Goal: Task Accomplishment & Management: Manage account settings

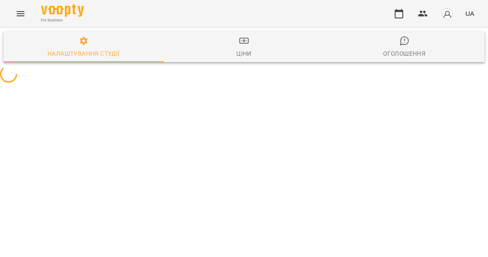
select select "**"
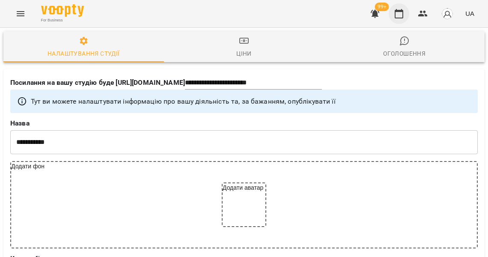
click at [404, 16] on icon "button" at bounding box center [399, 14] width 10 height 10
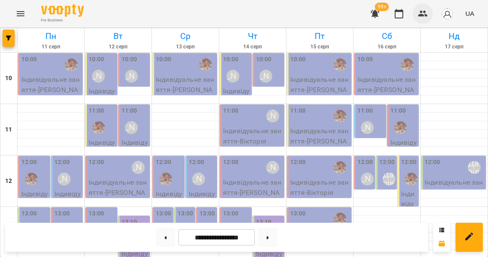
click at [423, 14] on icon "button" at bounding box center [423, 14] width 10 height 10
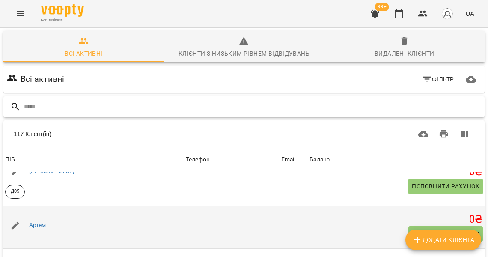
scroll to position [303, 0]
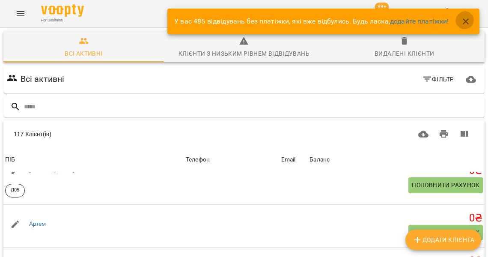
click at [468, 25] on button "button" at bounding box center [466, 21] width 21 height 21
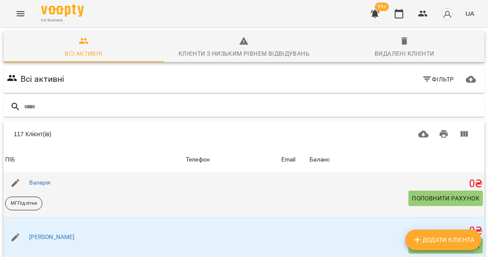
scroll to position [786, 0]
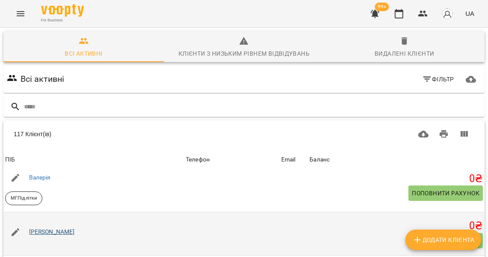
click at [44, 228] on link "[PERSON_NAME]" at bounding box center [52, 231] width 46 height 7
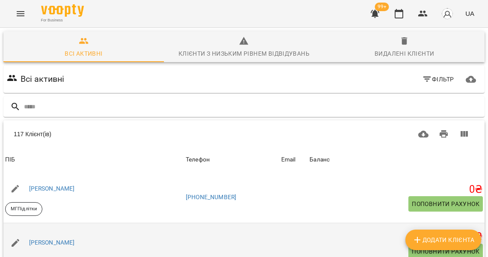
scroll to position [1068, 0]
click at [51, 239] on link "[PERSON_NAME]" at bounding box center [52, 242] width 46 height 7
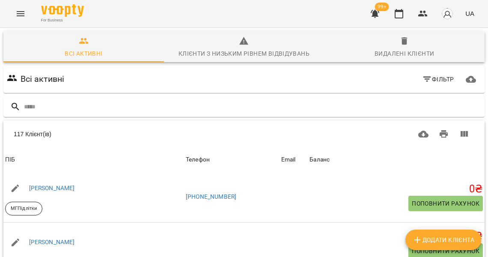
scroll to position [156, 0]
click at [376, 213] on body "For Business 99+ UA Всі активні Клієнти з низьким рівнем відвідувань Видалені к…" at bounding box center [244, 224] width 488 height 448
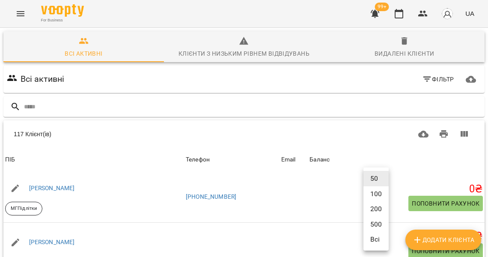
click at [374, 211] on li "200" at bounding box center [376, 208] width 25 height 15
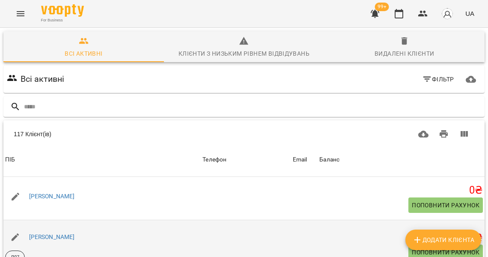
scroll to position [1116, 0]
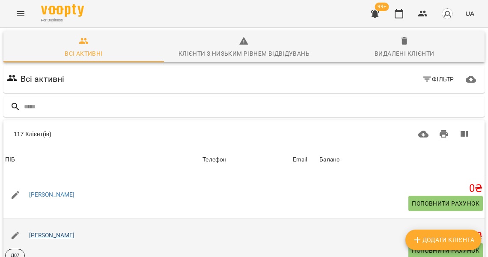
click at [75, 232] on link "Воронянський Саша" at bounding box center [52, 235] width 46 height 7
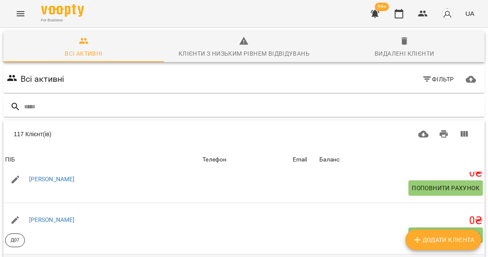
scroll to position [1138, 0]
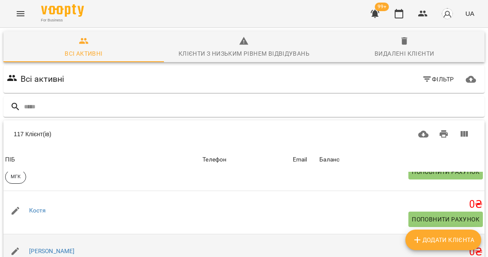
scroll to position [2406, 0]
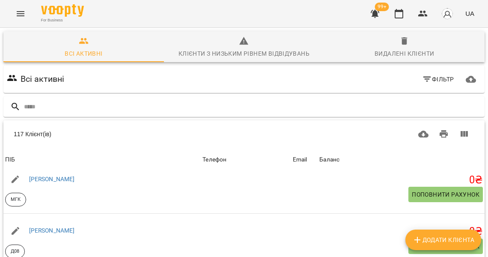
scroll to position [2493, 0]
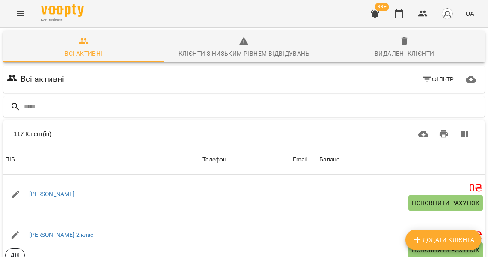
scroll to position [3657, 0]
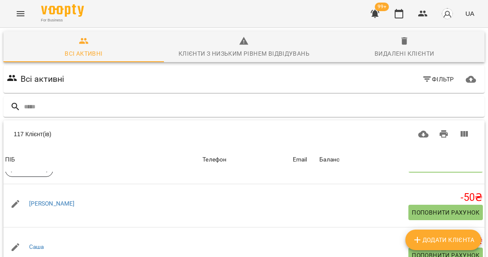
scroll to position [4291, 0]
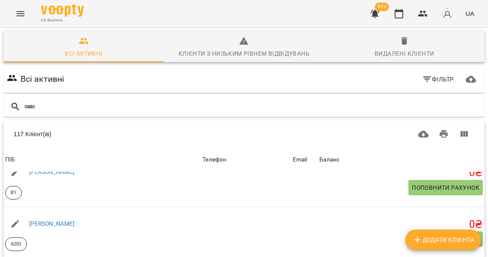
scroll to position [4558, 0]
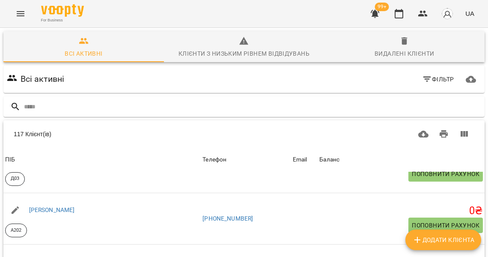
click at [24, 14] on button "Menu" at bounding box center [20, 13] width 21 height 21
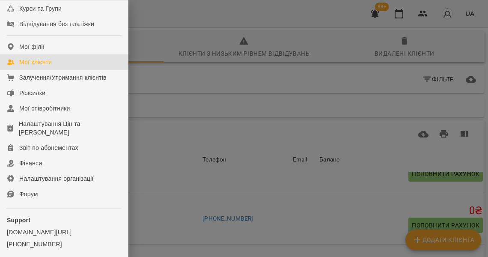
scroll to position [197, 0]
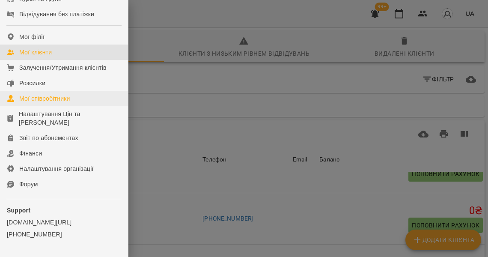
click at [54, 103] on div "Мої співробітники" at bounding box center [44, 98] width 51 height 9
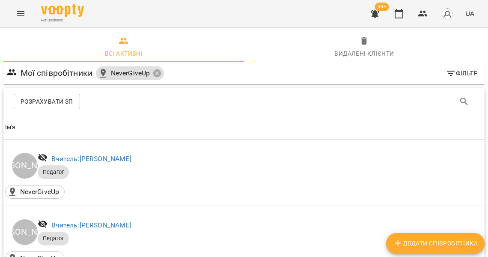
click at [60, 106] on span "Розрахувати ЗП" at bounding box center [47, 101] width 53 height 10
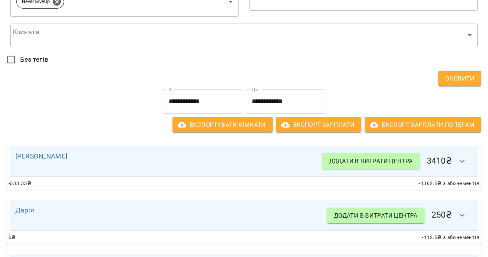
scroll to position [62, 0]
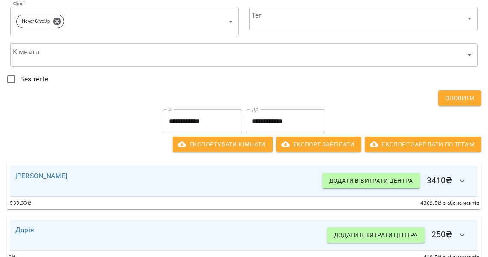
click at [193, 113] on input "**********" at bounding box center [203, 121] width 80 height 24
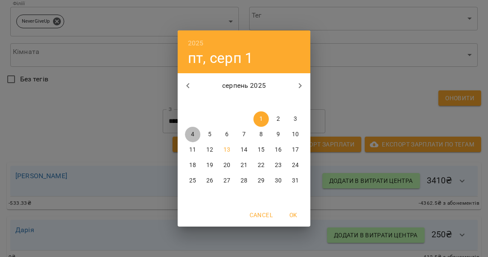
click at [194, 132] on p "4" at bounding box center [192, 134] width 3 height 9
type input "**********"
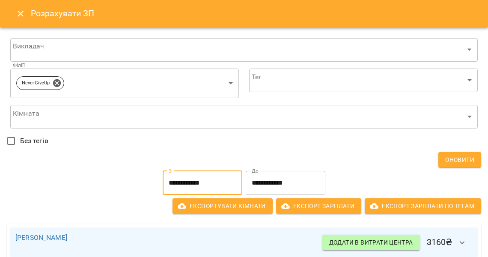
click at [281, 184] on input "**********" at bounding box center [286, 183] width 80 height 24
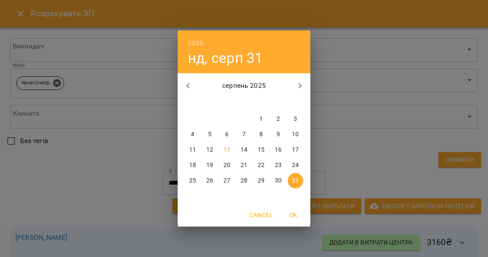
click at [262, 135] on p "8" at bounding box center [261, 134] width 3 height 9
type input "**********"
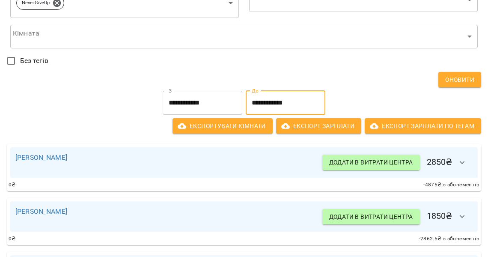
scroll to position [75, 0]
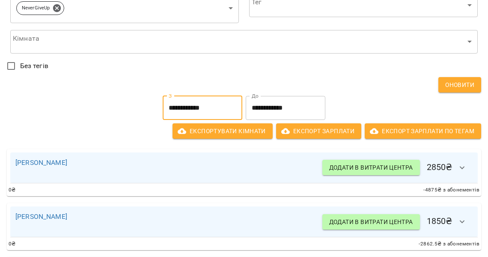
click at [223, 112] on input "**********" at bounding box center [203, 108] width 80 height 24
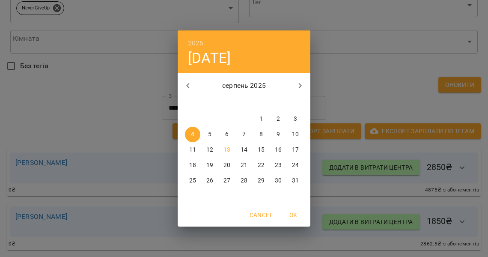
click at [188, 84] on icon "button" at bounding box center [188, 86] width 10 height 10
click at [194, 161] on p "21" at bounding box center [192, 165] width 7 height 9
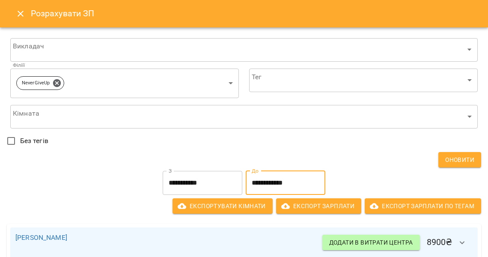
click at [271, 188] on input "**********" at bounding box center [286, 183] width 80 height 24
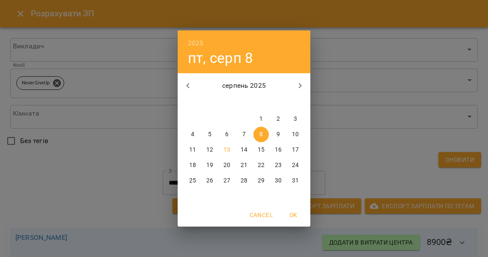
click at [167, 173] on div "2025 пт, серп 8 серпень 2025 пн вт ср чт пт сб нд 28 29 30 31 1 2 3 4 5 6 7 8 9…" at bounding box center [244, 128] width 488 height 257
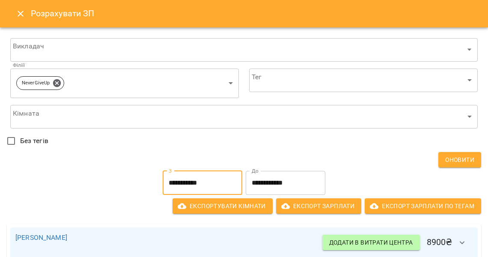
click at [169, 175] on input "**********" at bounding box center [203, 183] width 80 height 24
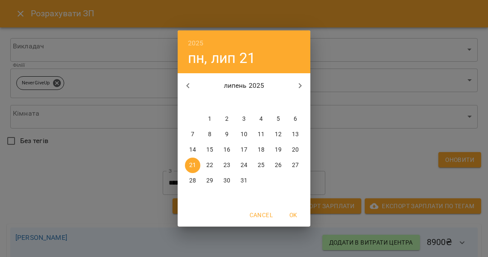
click at [186, 86] on icon "button" at bounding box center [187, 85] width 3 height 5
click at [301, 81] on button "button" at bounding box center [300, 85] width 21 height 21
click at [192, 147] on p "14" at bounding box center [192, 150] width 7 height 9
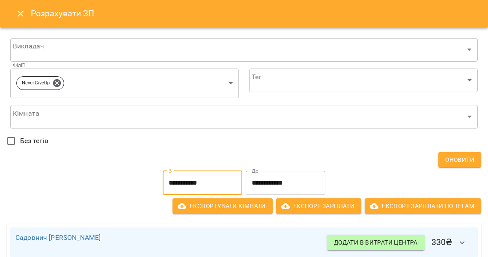
click at [262, 179] on input "**********" at bounding box center [286, 183] width 80 height 24
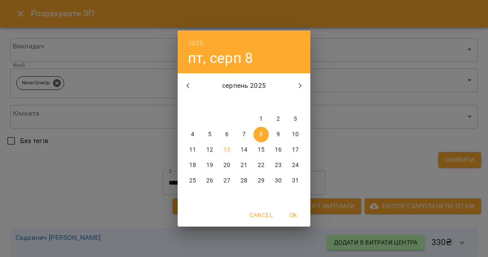
click at [188, 84] on icon "button" at bounding box center [188, 86] width 10 height 10
click at [148, 157] on div "2025 пт, серп 8 липень 2025 пн вт ср чт пт сб нд 30 1 2 3 4 5 6 7 8 9 10 11 12 …" at bounding box center [244, 128] width 488 height 257
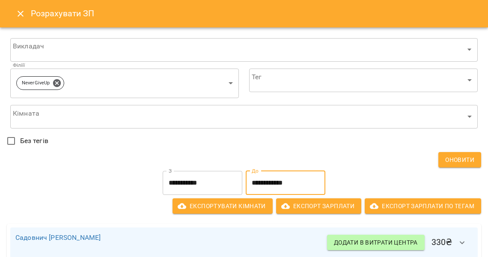
click at [171, 181] on input "**********" at bounding box center [203, 183] width 80 height 24
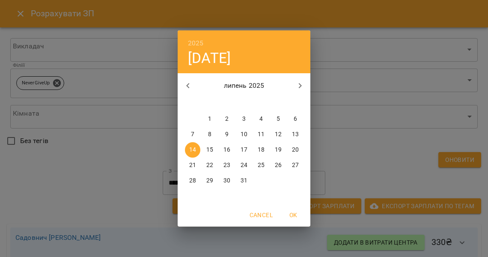
click at [194, 136] on p "7" at bounding box center [192, 134] width 3 height 9
type input "**********"
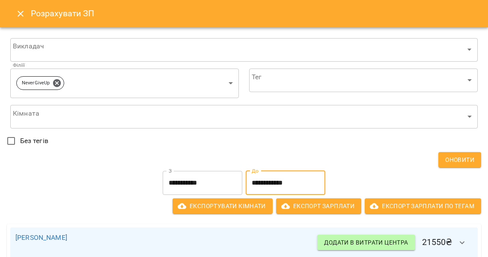
click at [262, 180] on input "**********" at bounding box center [286, 183] width 80 height 24
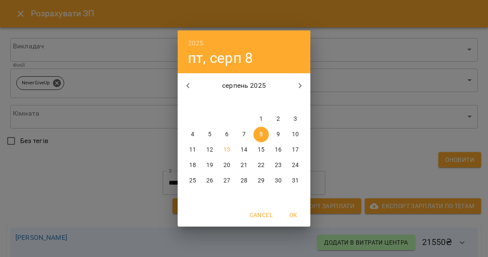
click at [185, 84] on icon "button" at bounding box center [188, 86] width 10 height 10
click at [262, 133] on p "11" at bounding box center [261, 134] width 7 height 9
type input "**********"
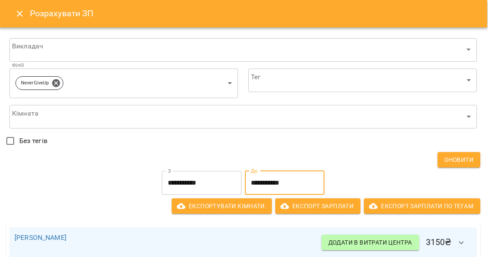
scroll to position [0, 1]
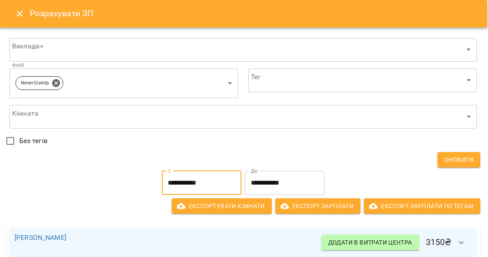
click at [170, 176] on input "**********" at bounding box center [202, 183] width 80 height 24
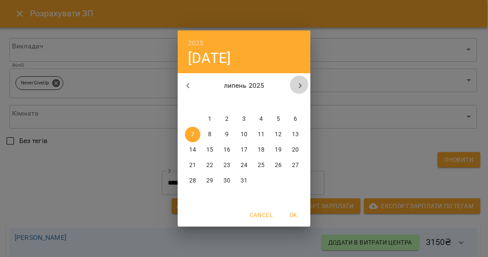
click at [298, 85] on icon "button" at bounding box center [300, 86] width 10 height 10
click at [258, 116] on span "1" at bounding box center [261, 119] width 15 height 9
type input "**********"
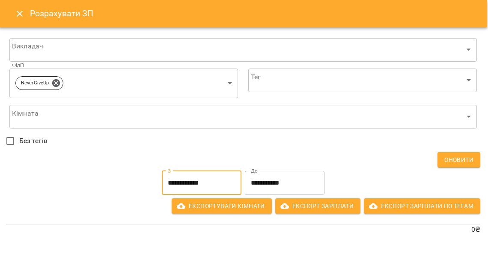
click at [276, 181] on input "**********" at bounding box center [285, 183] width 80 height 24
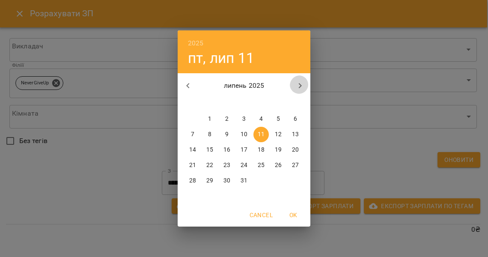
click at [300, 86] on icon "button" at bounding box center [300, 86] width 10 height 10
click at [295, 180] on p "31" at bounding box center [295, 180] width 7 height 9
type input "**********"
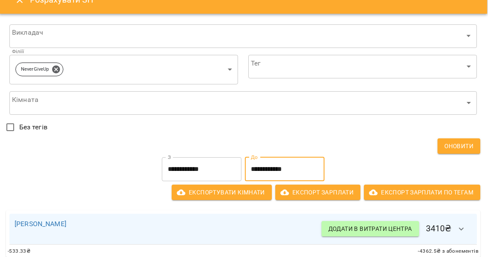
scroll to position [6, 1]
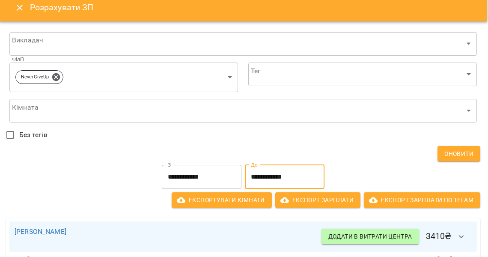
click at [213, 167] on input "**********" at bounding box center [202, 177] width 80 height 24
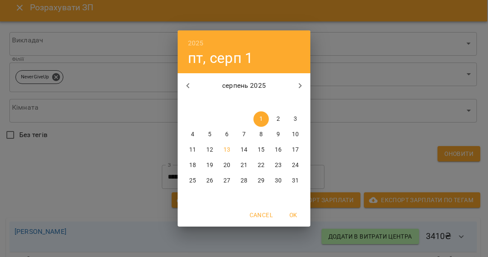
click at [189, 84] on icon "button" at bounding box center [188, 86] width 10 height 10
click at [192, 132] on p "7" at bounding box center [192, 134] width 3 height 9
type input "**********"
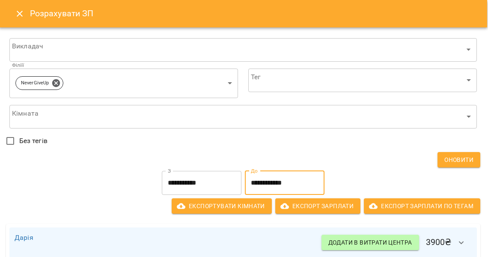
click at [288, 172] on input "**********" at bounding box center [285, 183] width 80 height 24
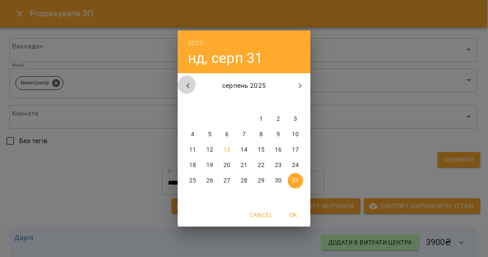
click at [188, 80] on button "button" at bounding box center [188, 85] width 21 height 21
click at [260, 132] on p "11" at bounding box center [261, 134] width 7 height 9
type input "**********"
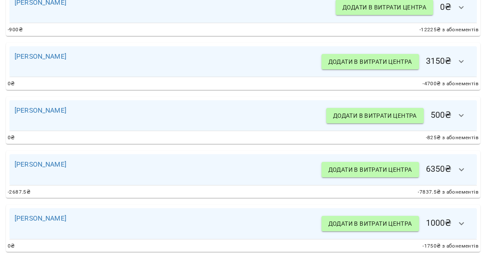
scroll to position [239, 1]
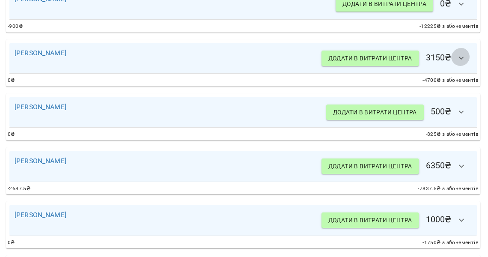
click at [458, 57] on button "button" at bounding box center [461, 58] width 21 height 21
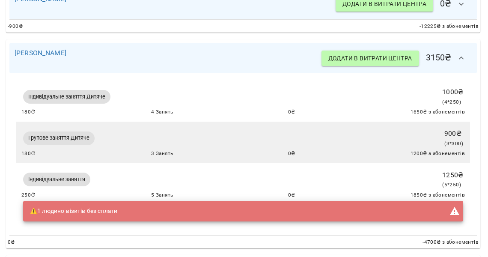
click at [458, 55] on button "button" at bounding box center [461, 58] width 21 height 21
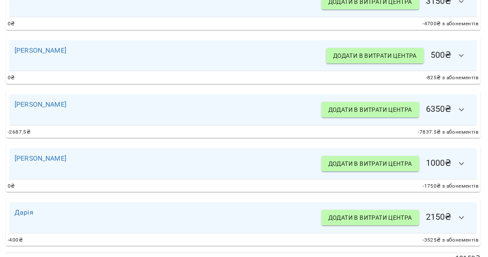
scroll to position [53, 1]
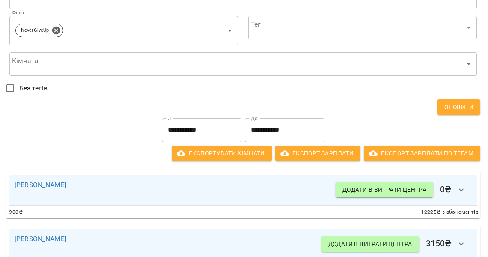
click at [197, 136] on input "**********" at bounding box center [202, 130] width 80 height 24
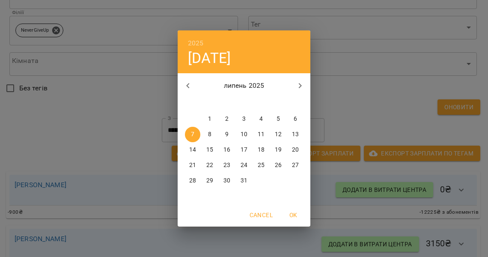
click at [197, 136] on span "7" at bounding box center [192, 134] width 15 height 9
click at [206, 124] on button "1" at bounding box center [209, 118] width 15 height 15
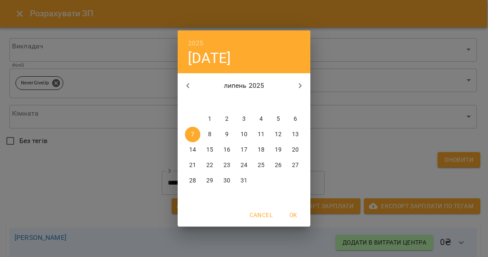
click at [183, 130] on div "7 8 9 10 11 12 13" at bounding box center [244, 134] width 133 height 15
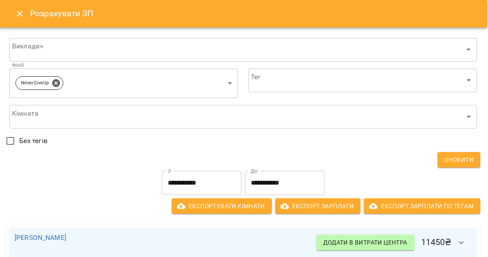
click at [179, 181] on input "**********" at bounding box center [202, 183] width 80 height 24
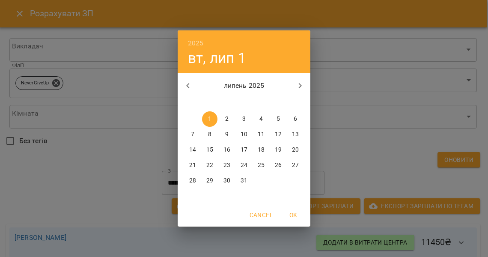
click at [189, 85] on icon "button" at bounding box center [188, 86] width 10 height 10
click at [294, 116] on p "1" at bounding box center [295, 119] width 3 height 9
type input "**********"
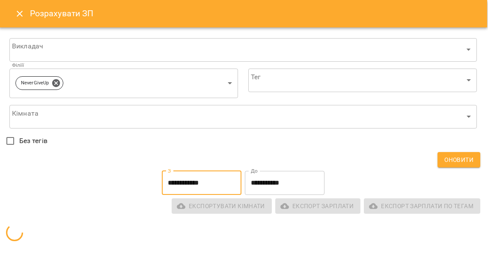
click at [283, 171] on input "**********" at bounding box center [285, 183] width 80 height 24
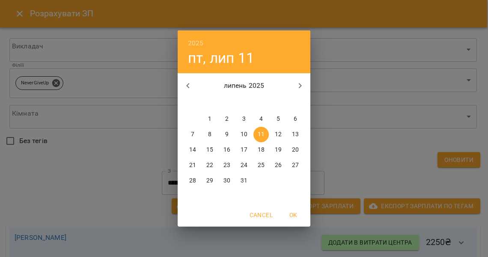
click at [188, 86] on icon "button" at bounding box center [188, 86] width 10 height 10
click at [198, 194] on span "30" at bounding box center [192, 196] width 15 height 9
type input "**********"
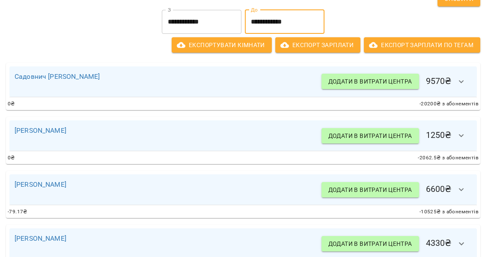
scroll to position [158, 1]
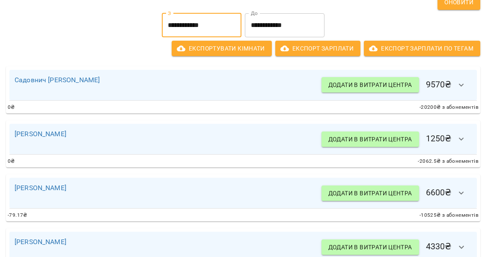
click at [205, 23] on input "**********" at bounding box center [202, 25] width 80 height 24
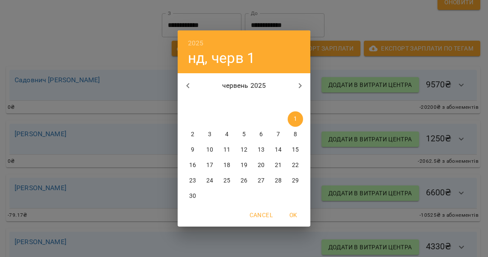
click at [300, 85] on icon "button" at bounding box center [300, 86] width 10 height 10
click at [297, 85] on icon "button" at bounding box center [300, 86] width 10 height 10
click at [182, 84] on button "button" at bounding box center [188, 85] width 21 height 21
click at [209, 119] on p "1" at bounding box center [209, 119] width 3 height 9
type input "**********"
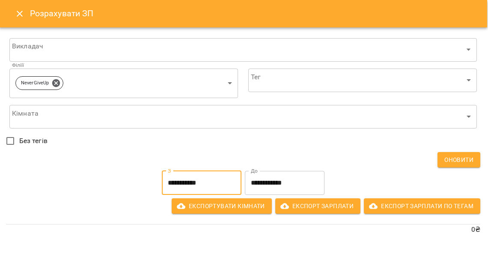
scroll to position [0, 1]
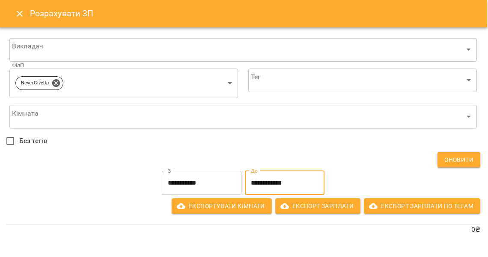
click at [271, 177] on input "**********" at bounding box center [285, 183] width 80 height 24
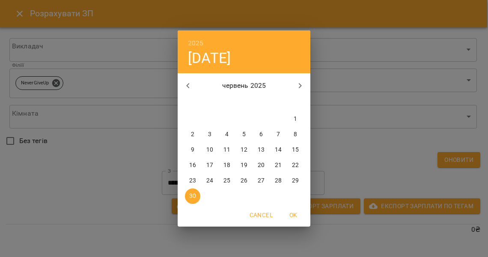
click at [194, 90] on button "button" at bounding box center [188, 85] width 21 height 21
click at [277, 181] on p "31" at bounding box center [278, 180] width 7 height 9
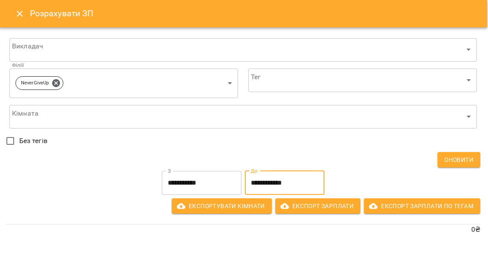
click at [279, 177] on input "**********" at bounding box center [285, 183] width 80 height 24
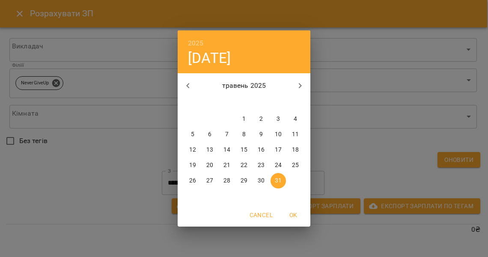
click at [295, 83] on button "button" at bounding box center [300, 85] width 21 height 21
click at [241, 179] on p "31" at bounding box center [244, 180] width 7 height 9
type input "**********"
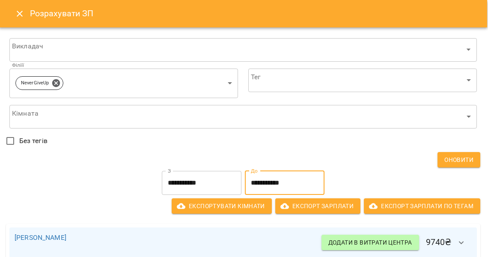
click at [218, 181] on input "**********" at bounding box center [202, 183] width 80 height 24
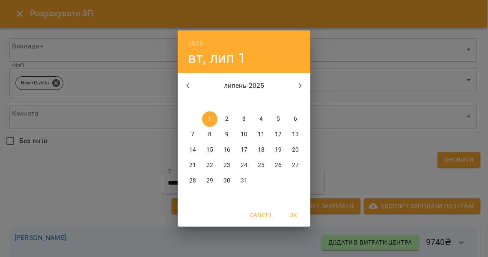
click at [298, 84] on icon "button" at bounding box center [300, 86] width 10 height 10
click at [260, 119] on p "1" at bounding box center [261, 119] width 3 height 9
type input "**********"
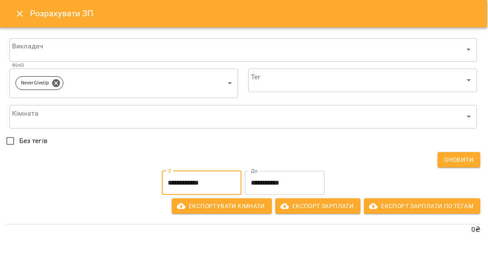
click at [278, 179] on input "**********" at bounding box center [285, 183] width 80 height 24
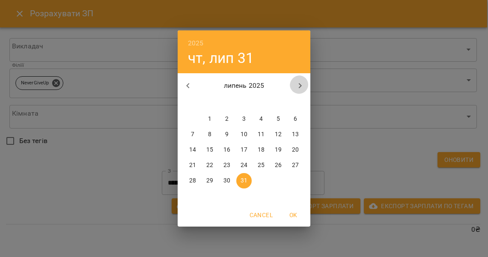
click at [301, 78] on button "button" at bounding box center [300, 85] width 21 height 21
click at [293, 181] on p "31" at bounding box center [295, 180] width 7 height 9
type input "**********"
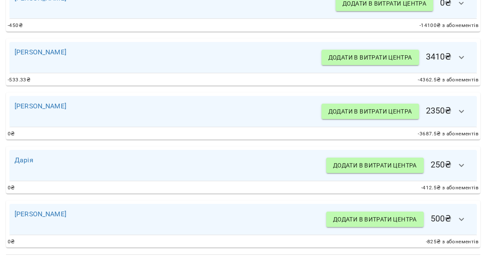
scroll to position [53, 1]
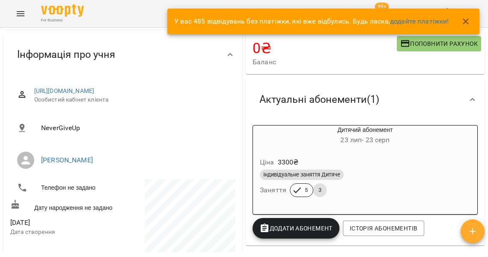
scroll to position [47, 0]
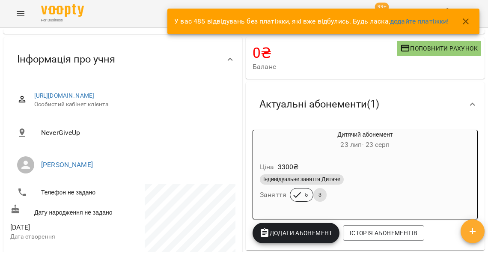
click at [465, 23] on icon "button" at bounding box center [466, 21] width 10 height 10
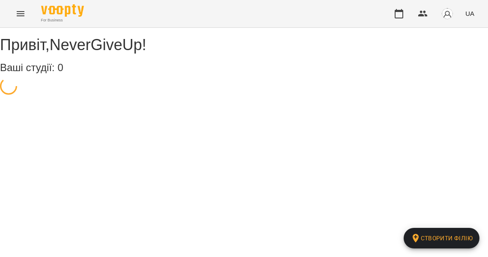
select select "**"
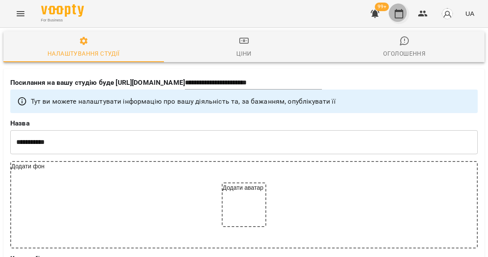
click at [401, 12] on icon "button" at bounding box center [399, 14] width 10 height 10
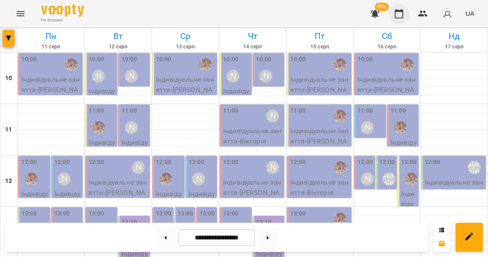
scroll to position [341, 0]
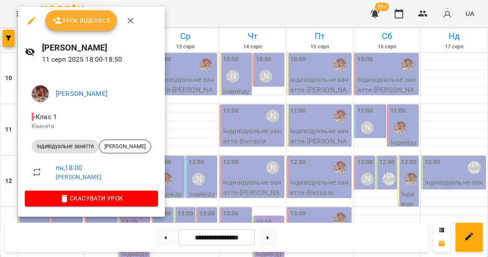
click at [81, 24] on span "Урок відбувся" at bounding box center [81, 20] width 58 height 10
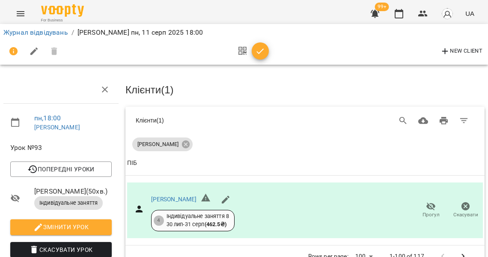
click at [258, 52] on icon "button" at bounding box center [260, 51] width 10 height 10
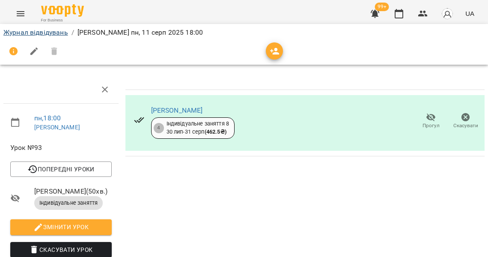
click at [31, 33] on link "Журнал відвідувань" at bounding box center [35, 32] width 65 height 8
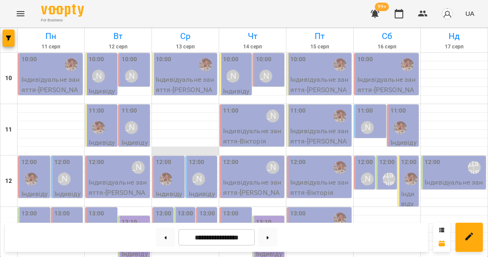
scroll to position [361, 0]
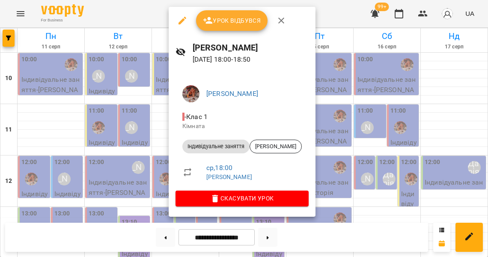
click at [235, 29] on button "Урок відбувся" at bounding box center [232, 20] width 72 height 21
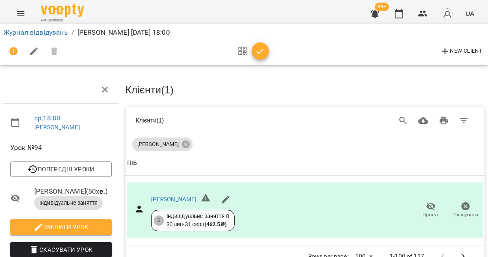
click at [257, 50] on icon "button" at bounding box center [260, 51] width 10 height 10
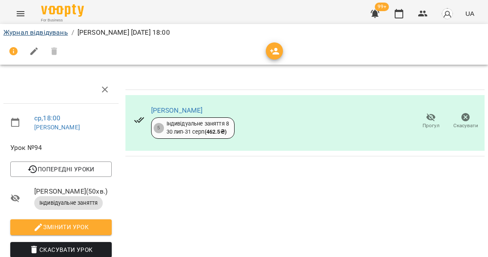
click at [38, 34] on link "Журнал відвідувань" at bounding box center [35, 32] width 65 height 8
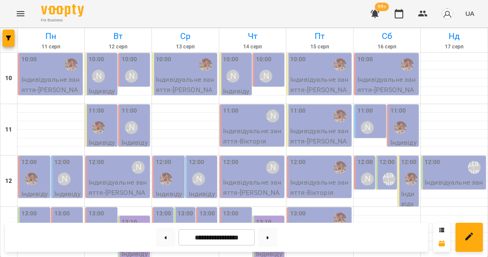
scroll to position [400, 0]
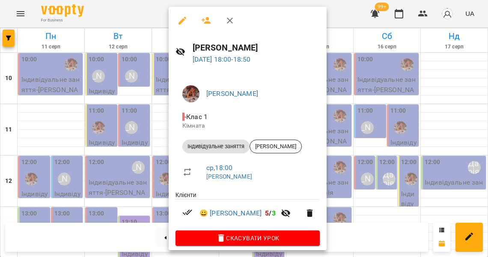
click at [141, 135] on div at bounding box center [244, 128] width 488 height 257
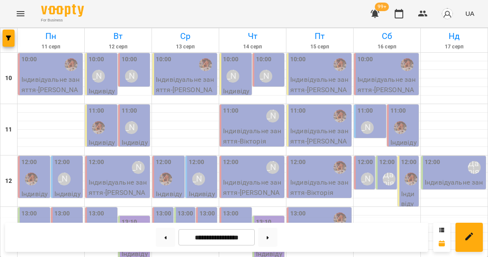
scroll to position [372, 0]
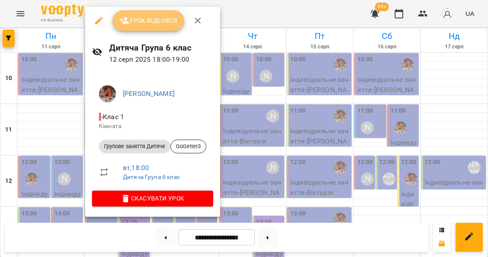
click at [145, 21] on span "Урок відбувся" at bounding box center [148, 20] width 58 height 10
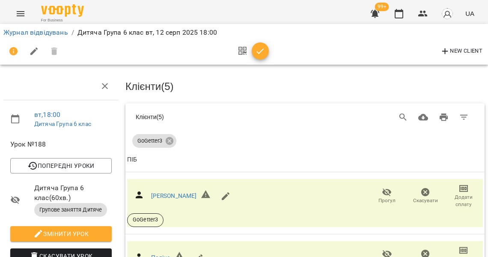
scroll to position [69, 0]
click at [386, 197] on span "Прогул" at bounding box center [387, 200] width 17 height 7
click at [169, 137] on icon at bounding box center [170, 141] width 8 height 8
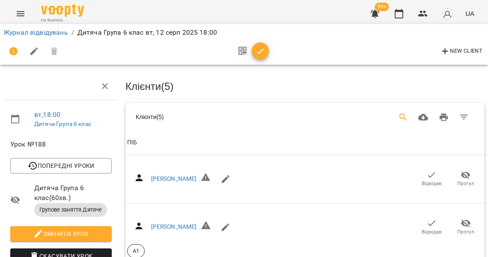
click at [408, 112] on icon "Search" at bounding box center [403, 117] width 10 height 10
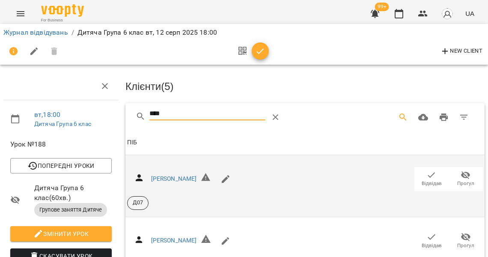
type input "****"
click at [432, 170] on icon "button" at bounding box center [432, 175] width 10 height 10
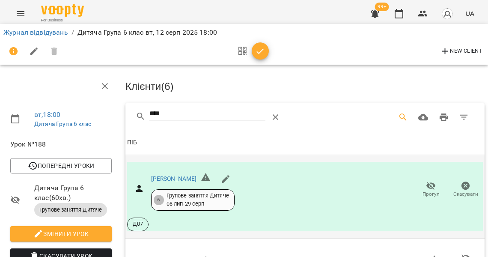
click at [254, 52] on span "button" at bounding box center [260, 51] width 17 height 10
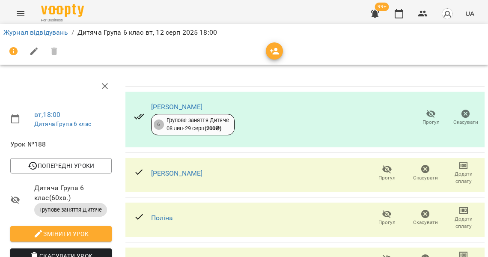
scroll to position [91, 0]
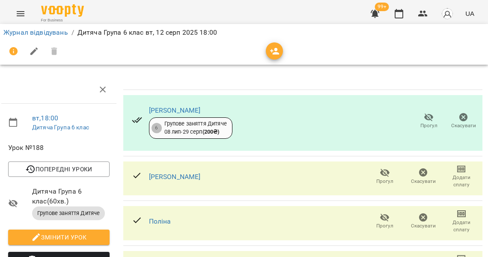
scroll to position [0, 2]
click at [403, 14] on icon "button" at bounding box center [399, 13] width 9 height 9
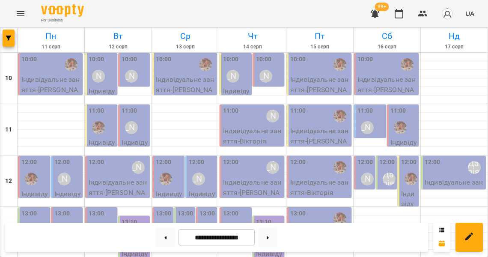
click at [110, 63] on div "10:00 Литвак Анна" at bounding box center [102, 70] width 27 height 31
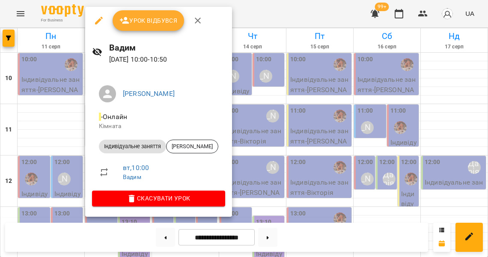
click at [60, 136] on div at bounding box center [244, 128] width 488 height 257
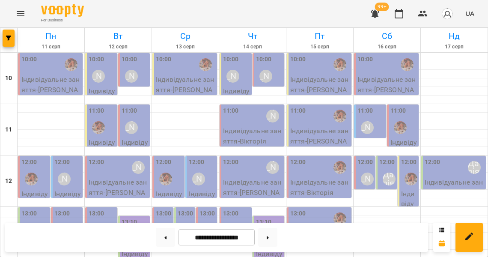
click at [135, 110] on label "11:00" at bounding box center [130, 110] width 16 height 9
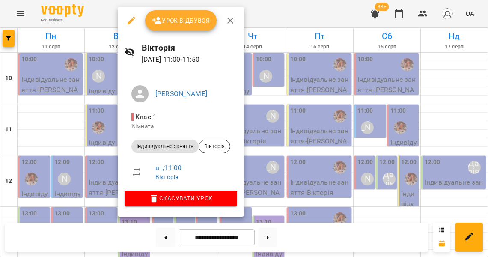
click at [191, 17] on span "Урок відбувся" at bounding box center [181, 20] width 58 height 10
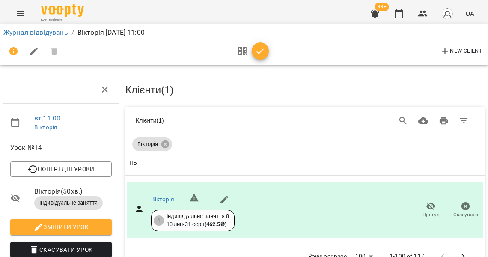
click at [255, 50] on icon "button" at bounding box center [260, 51] width 10 height 10
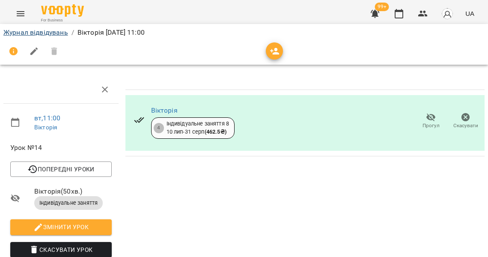
click at [58, 30] on link "Журнал відвідувань" at bounding box center [35, 32] width 65 height 8
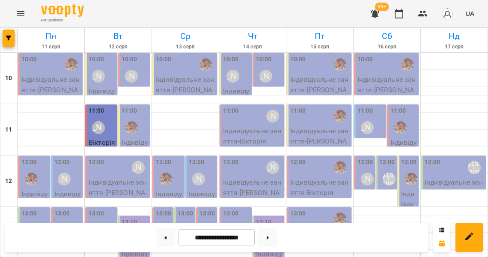
click at [251, 131] on p "Індивідуальне заняття - Вікторія" at bounding box center [253, 136] width 60 height 20
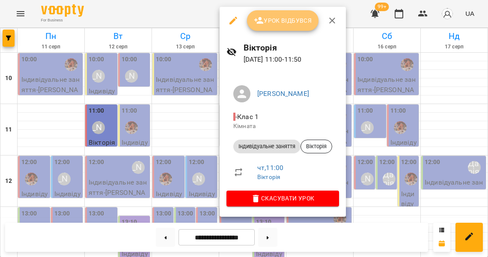
click at [281, 21] on span "Урок відбувся" at bounding box center [283, 20] width 58 height 10
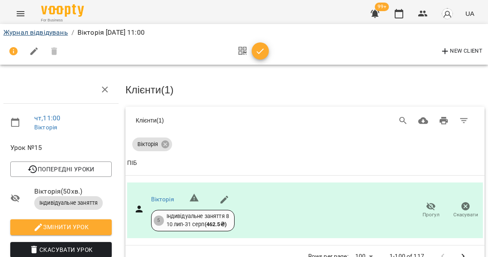
click at [50, 31] on link "Журнал відвідувань" at bounding box center [35, 32] width 65 height 8
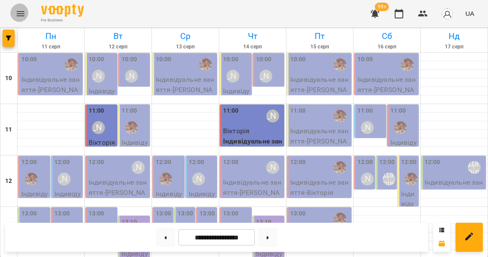
click at [19, 12] on icon "Menu" at bounding box center [20, 14] width 10 height 10
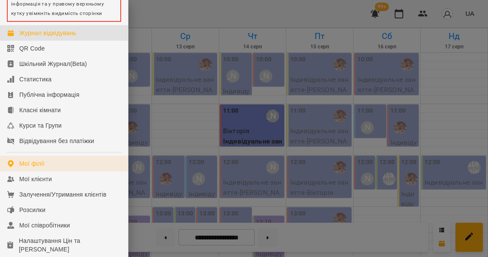
scroll to position [76, 0]
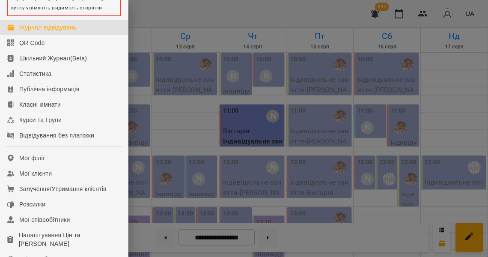
click at [181, 141] on div at bounding box center [244, 128] width 488 height 257
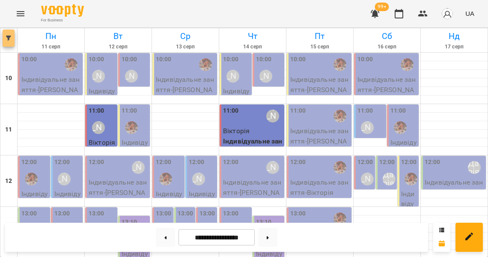
click at [7, 36] on icon "button" at bounding box center [8, 38] width 5 height 5
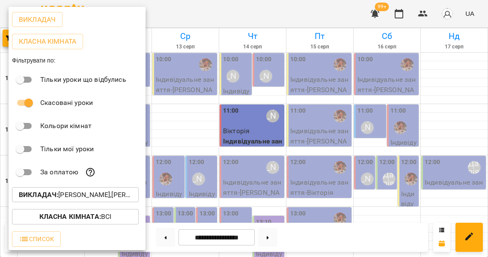
scroll to position [37, 0]
click at [78, 195] on p "Викладач : Ірина,Альона Братова,Анна Клочаник,Вероніка,Дарія ,Литвак Анна,Садов…" at bounding box center [75, 195] width 113 height 10
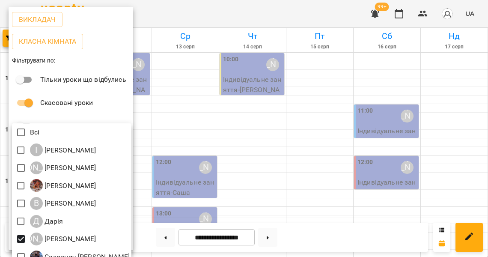
click at [209, 136] on div at bounding box center [244, 128] width 488 height 257
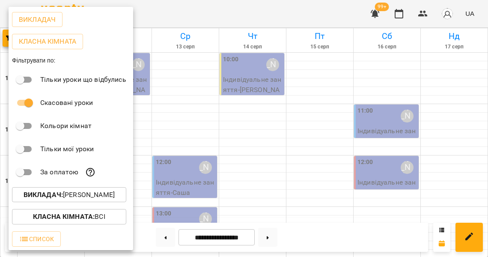
click at [164, 130] on div at bounding box center [244, 128] width 488 height 257
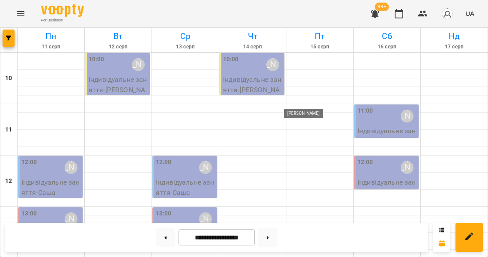
scroll to position [317, 0]
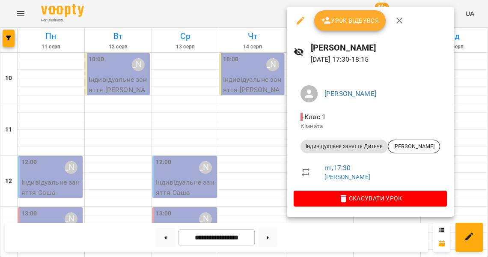
click at [254, 119] on div at bounding box center [244, 128] width 488 height 257
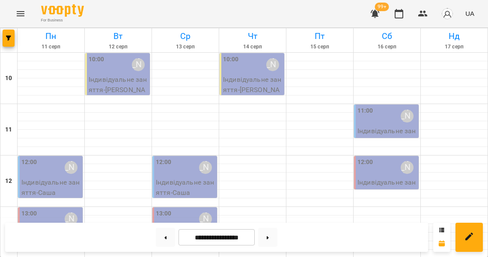
scroll to position [313, 0]
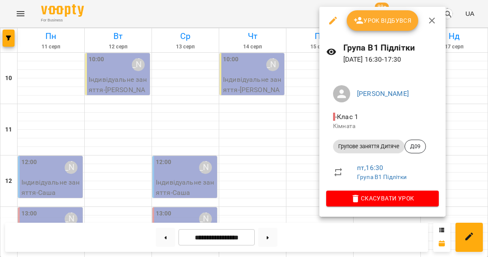
click at [303, 127] on div at bounding box center [244, 128] width 488 height 257
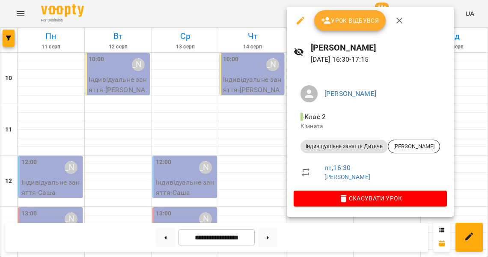
click at [258, 110] on div at bounding box center [244, 128] width 488 height 257
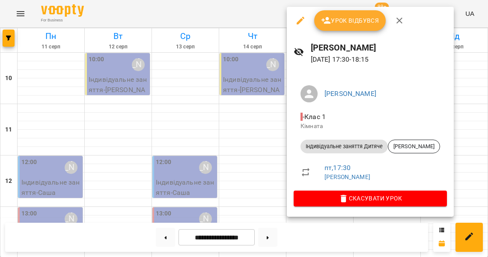
click at [258, 120] on div at bounding box center [244, 128] width 488 height 257
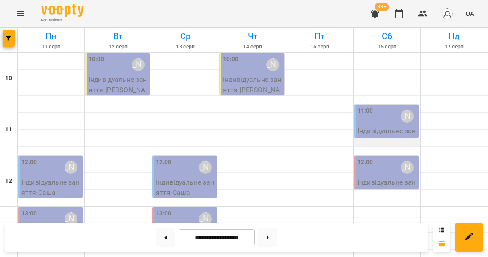
scroll to position [30, 0]
click at [378, 126] on p "Індивідуальне заняття Дитяче - Єва Мельник" at bounding box center [388, 141] width 60 height 30
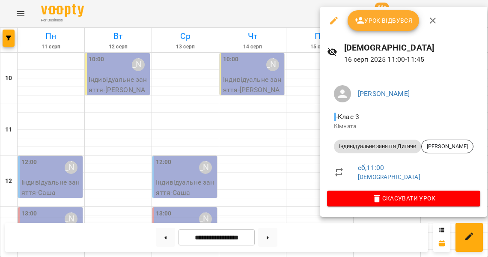
click at [278, 125] on div at bounding box center [244, 128] width 488 height 257
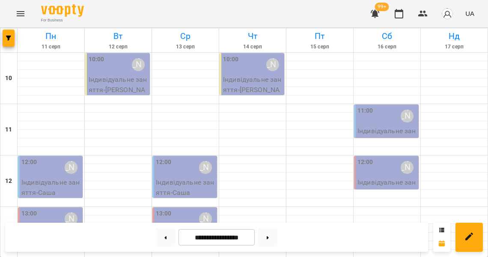
click at [383, 158] on div "12:00 Литвак Анна" at bounding box center [388, 168] width 60 height 20
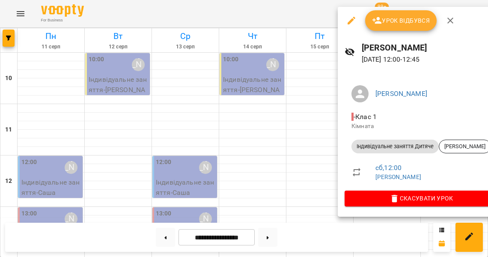
click at [299, 139] on div at bounding box center [244, 128] width 488 height 257
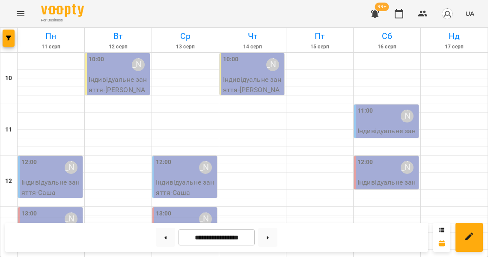
scroll to position [377, 0]
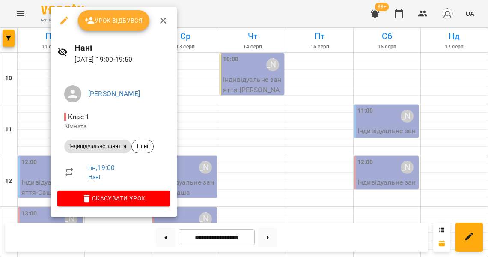
click at [34, 141] on div at bounding box center [244, 128] width 488 height 257
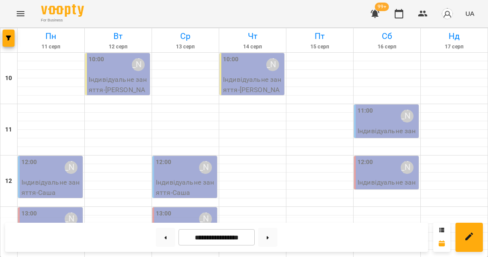
scroll to position [267, 0]
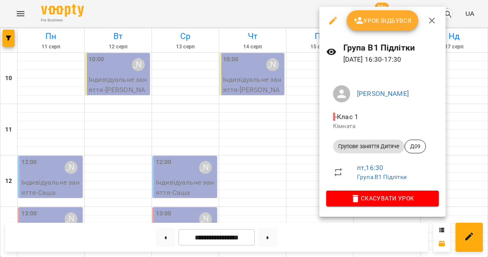
click at [271, 107] on div at bounding box center [244, 128] width 488 height 257
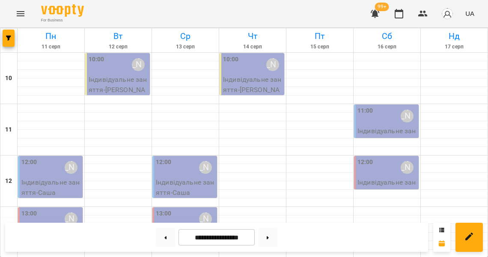
scroll to position [15, 0]
click at [388, 109] on div "11:00 Литвак Анна" at bounding box center [388, 116] width 60 height 20
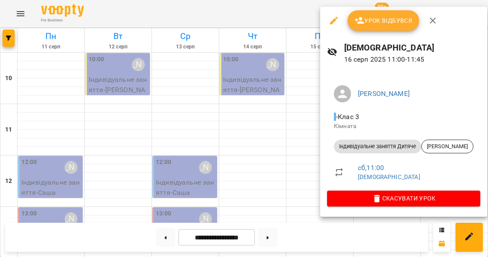
click at [286, 138] on div at bounding box center [244, 128] width 488 height 257
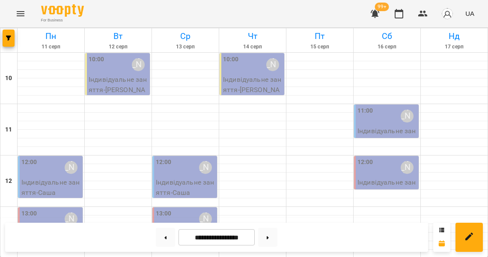
scroll to position [166, 0]
click at [10, 37] on icon "button" at bounding box center [8, 38] width 5 height 5
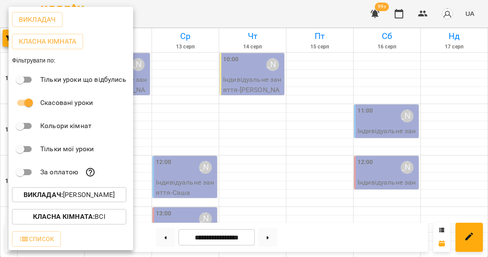
scroll to position [37, 0]
click at [79, 194] on p "Викладач : Литвак Анна" at bounding box center [69, 195] width 91 height 10
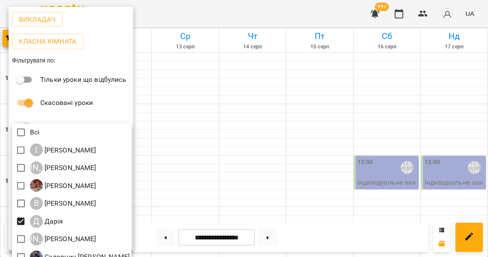
click at [211, 129] on div at bounding box center [244, 128] width 488 height 257
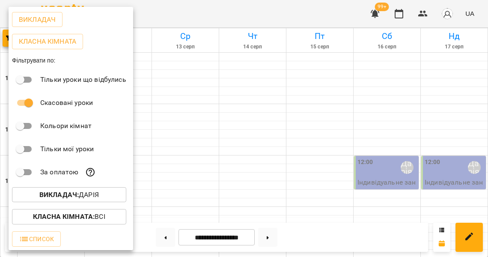
click at [171, 97] on div at bounding box center [244, 128] width 488 height 257
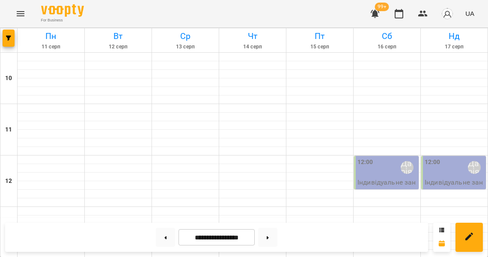
scroll to position [297, 0]
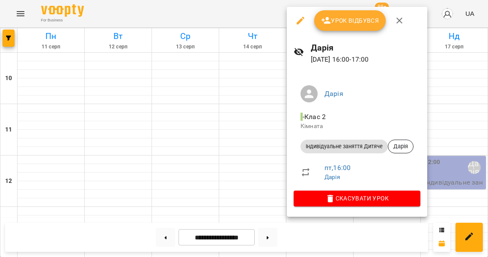
click at [257, 158] on div at bounding box center [244, 128] width 488 height 257
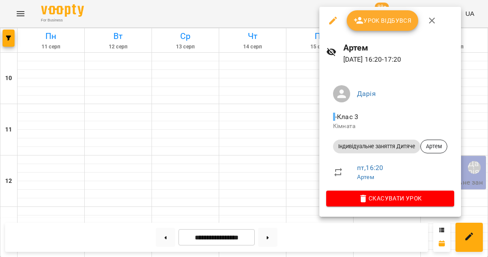
click at [257, 150] on div at bounding box center [244, 128] width 488 height 257
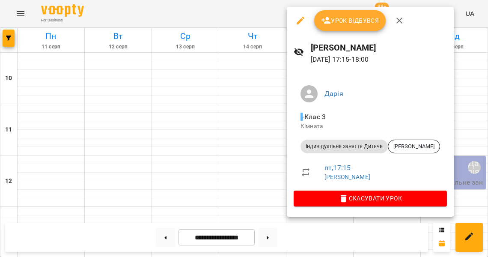
click at [252, 167] on div at bounding box center [244, 128] width 488 height 257
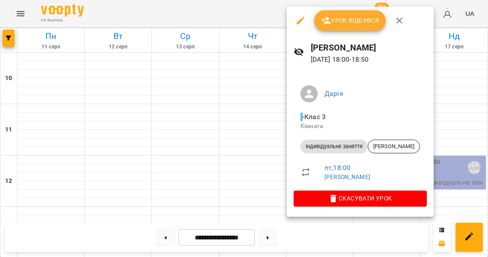
click at [238, 179] on div at bounding box center [244, 128] width 488 height 257
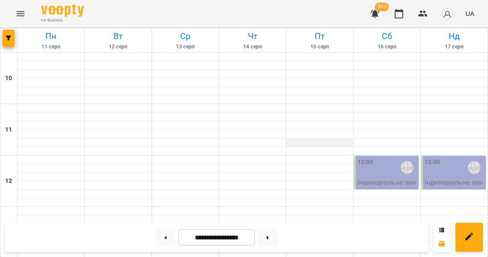
scroll to position [151, 0]
click at [6, 41] on button "button" at bounding box center [9, 38] width 12 height 17
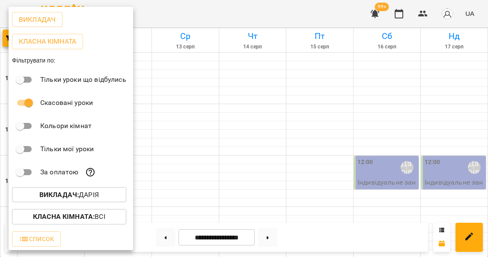
scroll to position [37, 0]
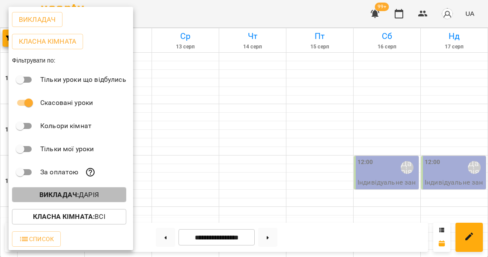
click at [63, 198] on b "Викладач :" at bounding box center [58, 195] width 39 height 8
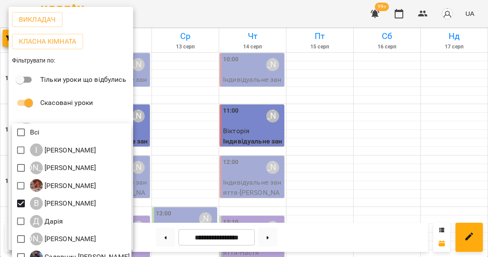
click at [212, 149] on div at bounding box center [244, 128] width 488 height 257
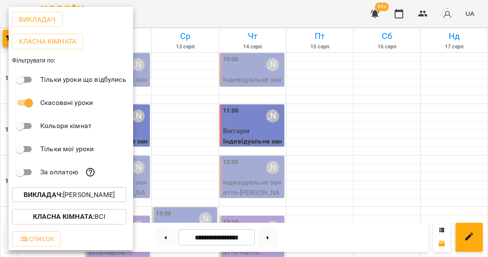
click at [180, 154] on div at bounding box center [244, 128] width 488 height 257
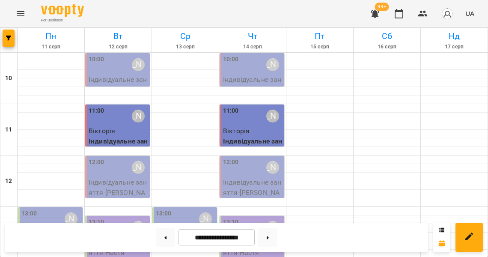
scroll to position [126, 0]
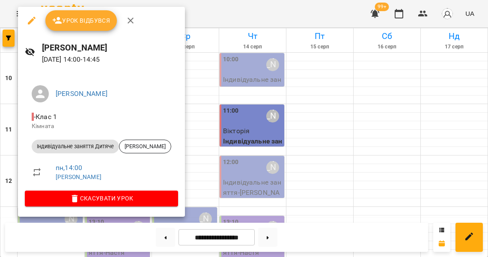
click at [234, 150] on div at bounding box center [244, 128] width 488 height 257
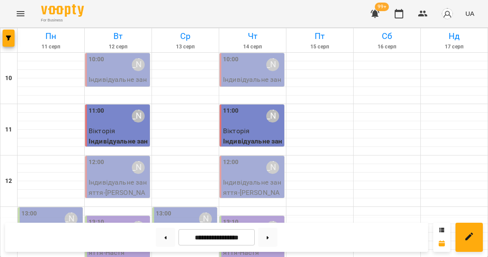
click at [36, 209] on label "13:00" at bounding box center [29, 213] width 16 height 9
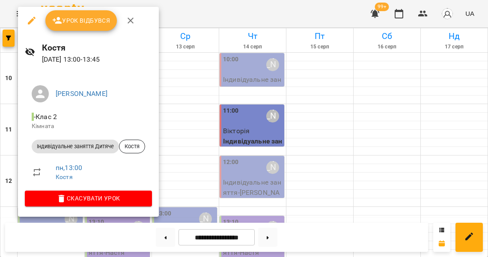
click at [209, 137] on div at bounding box center [244, 128] width 488 height 257
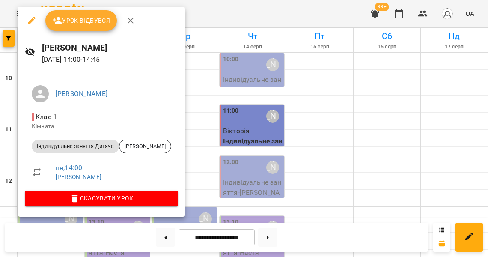
click at [218, 158] on div at bounding box center [244, 128] width 488 height 257
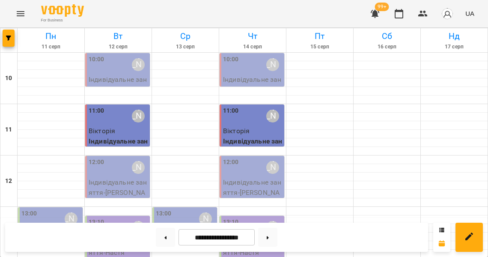
scroll to position [0, 0]
click at [21, 14] on icon "Menu" at bounding box center [21, 13] width 8 height 5
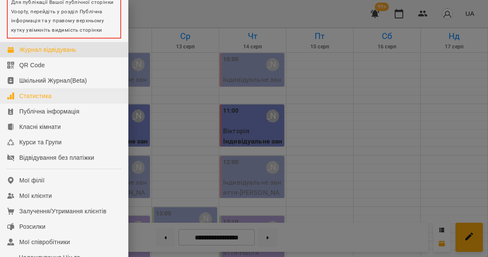
scroll to position [75, 0]
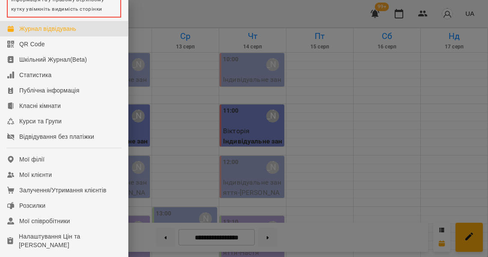
click at [200, 125] on div at bounding box center [244, 128] width 488 height 257
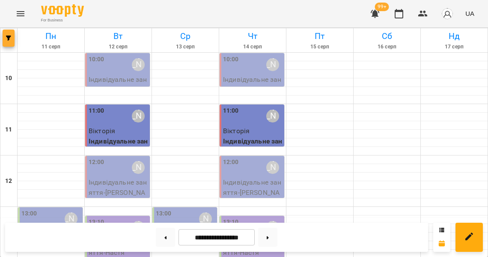
click at [9, 44] on button "button" at bounding box center [9, 38] width 12 height 17
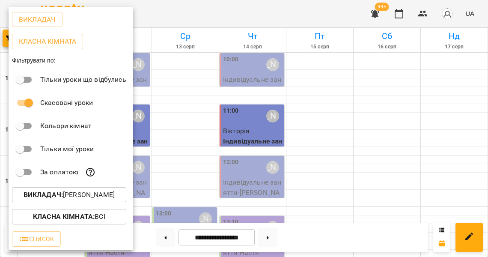
scroll to position [37, 0]
click at [91, 198] on p "Викладач : Вероніка" at bounding box center [69, 195] width 91 height 10
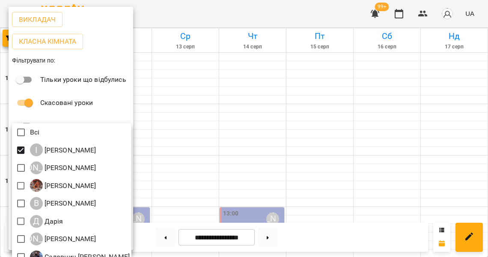
click at [215, 149] on div at bounding box center [244, 128] width 488 height 257
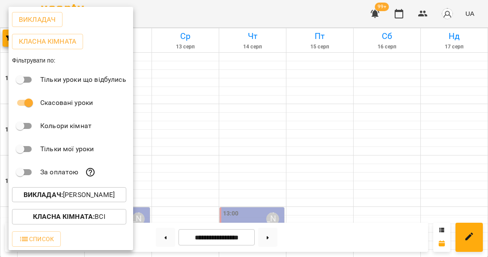
click at [215, 149] on div at bounding box center [244, 128] width 488 height 257
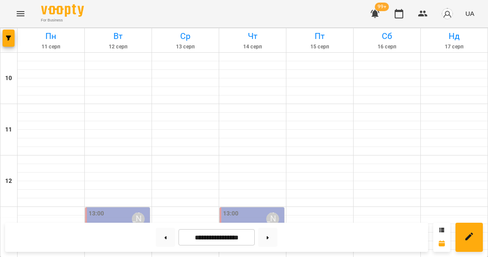
scroll to position [240, 0]
click at [17, 16] on icon "Menu" at bounding box center [20, 14] width 10 height 10
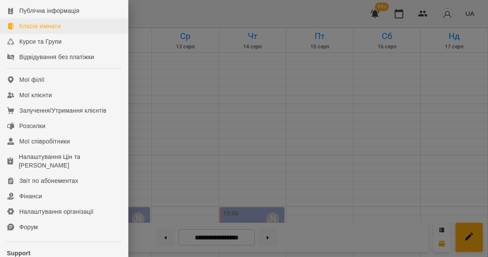
scroll to position [224, 0]
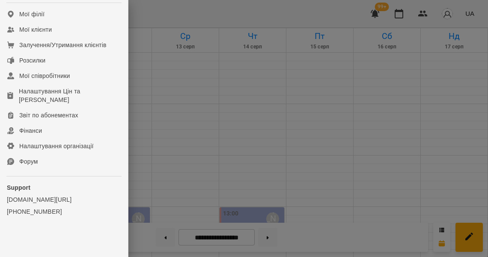
click at [188, 140] on div at bounding box center [244, 128] width 488 height 257
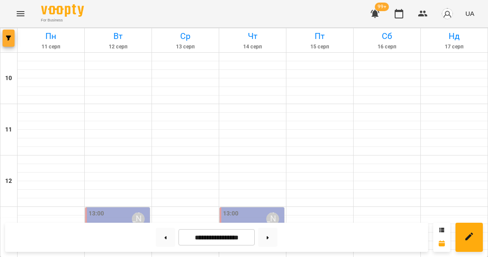
click at [9, 41] on button "button" at bounding box center [9, 38] width 12 height 17
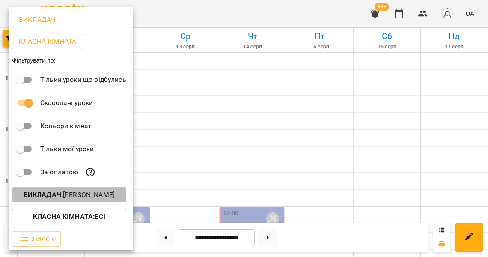
click at [72, 201] on button "Викладач : Ірина" at bounding box center [69, 194] width 114 height 15
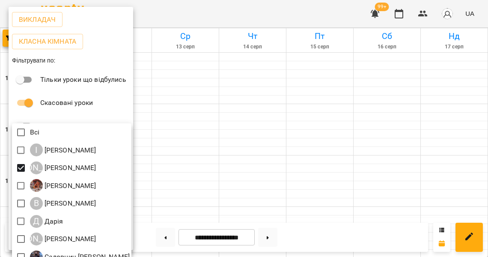
click at [231, 149] on div at bounding box center [244, 128] width 488 height 257
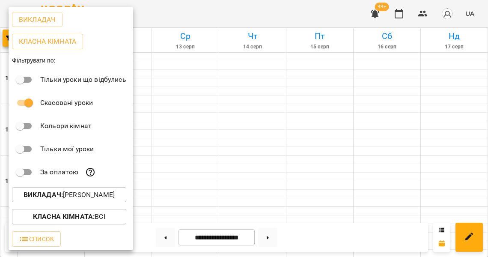
click at [206, 162] on div at bounding box center [244, 128] width 488 height 257
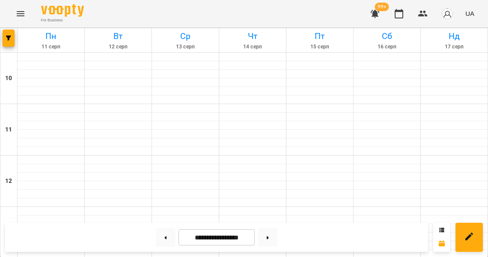
scroll to position [0, 0]
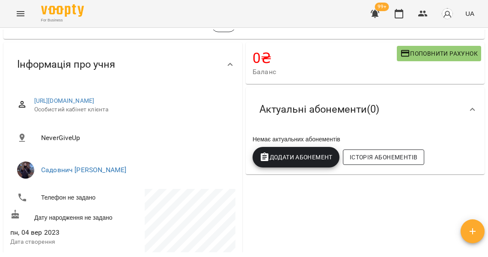
scroll to position [58, 0]
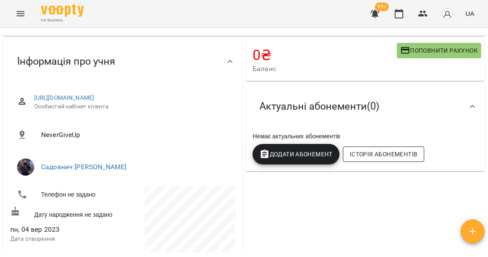
click at [383, 151] on span "Історія абонементів" at bounding box center [384, 154] width 68 height 10
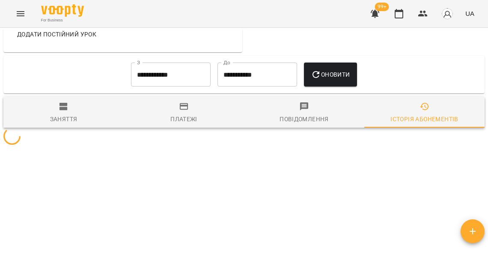
scroll to position [586, 0]
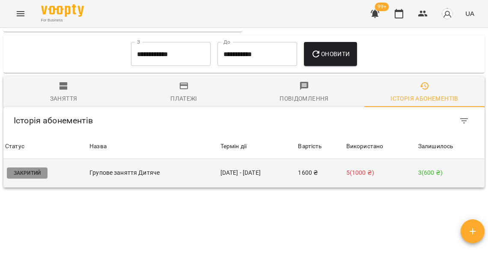
click at [333, 159] on td "1600 ₴" at bounding box center [320, 173] width 48 height 29
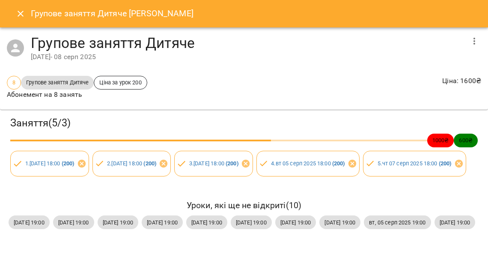
click at [472, 39] on icon "button" at bounding box center [474, 41] width 10 height 10
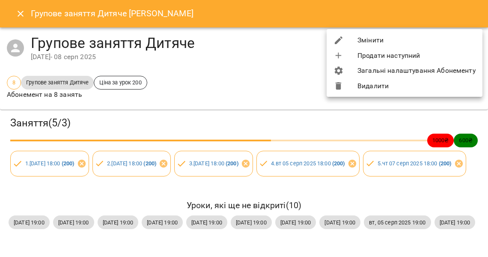
click at [412, 40] on li "Змінити" at bounding box center [405, 40] width 156 height 15
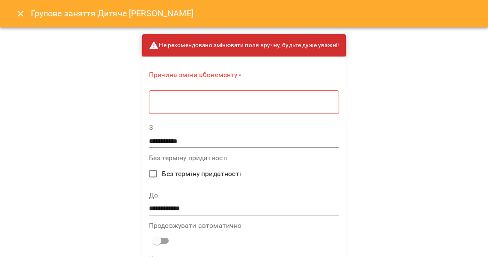
click at [262, 105] on div "* ​" at bounding box center [244, 102] width 190 height 24
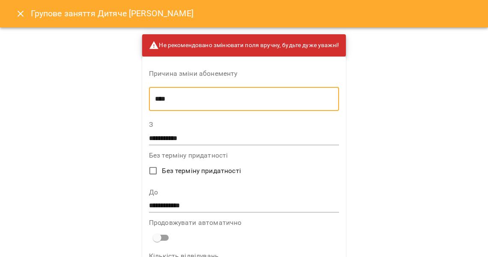
type textarea "****"
click at [183, 204] on input "**********" at bounding box center [244, 206] width 190 height 14
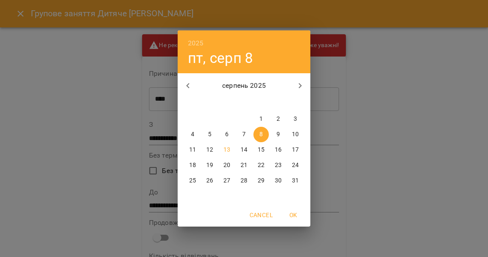
click at [258, 178] on p "29" at bounding box center [261, 180] width 7 height 9
type input "**********"
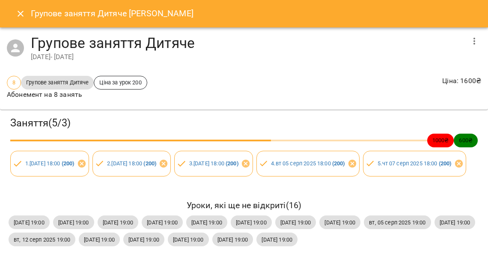
click at [20, 16] on icon "Close" at bounding box center [20, 14] width 10 height 10
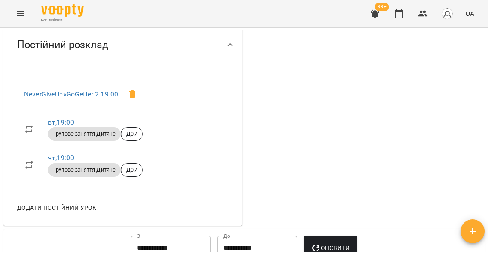
scroll to position [234, 0]
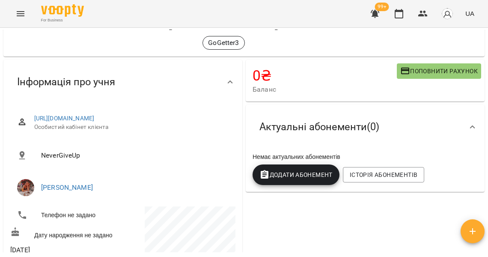
scroll to position [38, 0]
click at [368, 178] on span "Історія абонементів" at bounding box center [384, 175] width 68 height 10
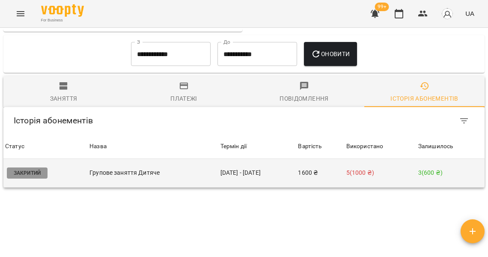
click at [322, 169] on td "1600 ₴" at bounding box center [320, 173] width 48 height 29
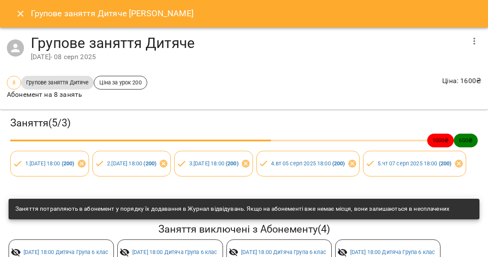
click at [474, 37] on icon "button" at bounding box center [474, 41] width 10 height 10
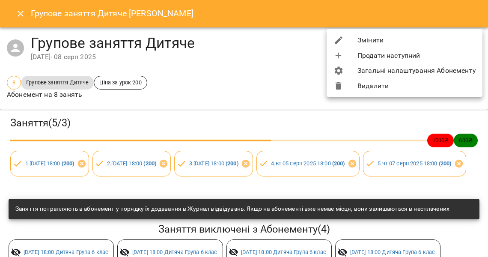
click at [354, 41] on div at bounding box center [346, 40] width 24 height 10
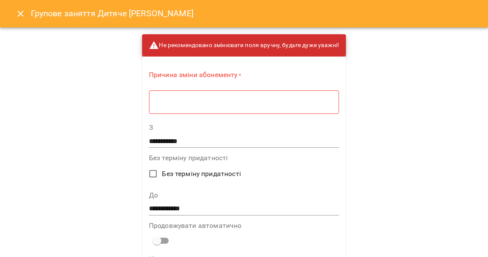
click at [243, 103] on textarea at bounding box center [244, 102] width 178 height 8
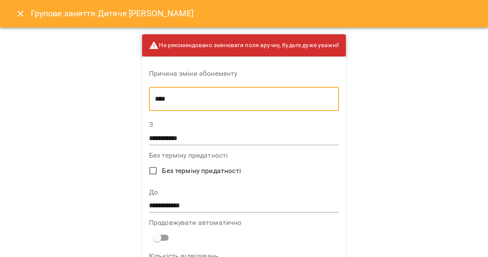
type textarea "****"
click at [194, 199] on input "**********" at bounding box center [244, 206] width 190 height 14
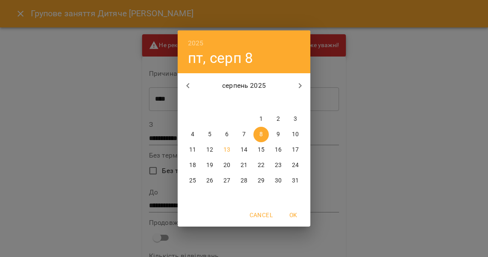
click at [242, 165] on p "21" at bounding box center [244, 165] width 7 height 9
type input "**********"
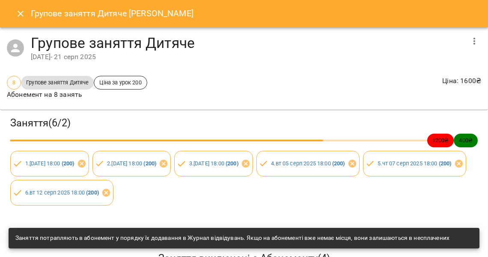
click at [17, 15] on icon "Close" at bounding box center [20, 14] width 10 height 10
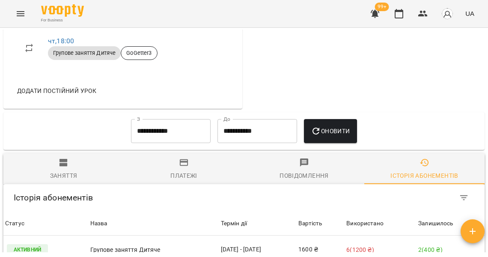
click at [245, 218] on div "Термін дії" at bounding box center [258, 223] width 74 height 10
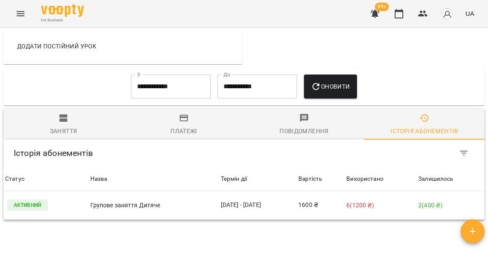
scroll to position [522, 0]
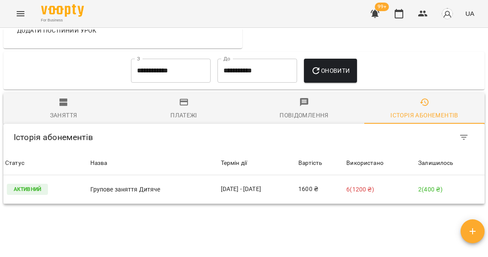
click at [263, 180] on div "Заняття Платежі Повідомлення Історія абонементів Історія абонементів Історія аб…" at bounding box center [244, 148] width 485 height 115
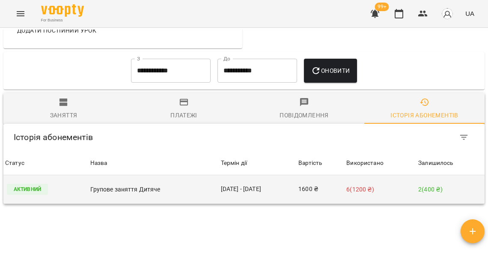
click at [253, 175] on td "08 лип - 21 серп" at bounding box center [258, 189] width 78 height 29
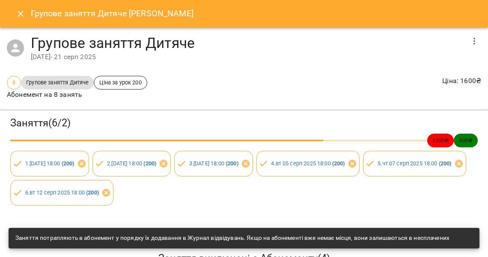
click at [21, 14] on icon "Close" at bounding box center [21, 14] width 6 height 6
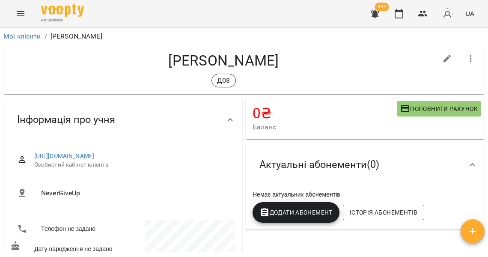
scroll to position [8, 0]
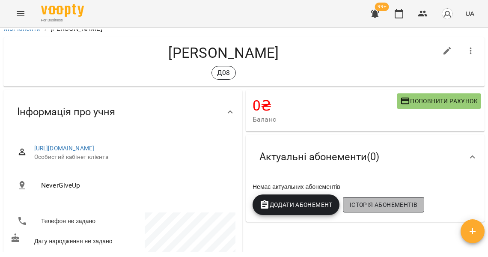
click at [376, 203] on span "Історія абонементів" at bounding box center [384, 205] width 68 height 10
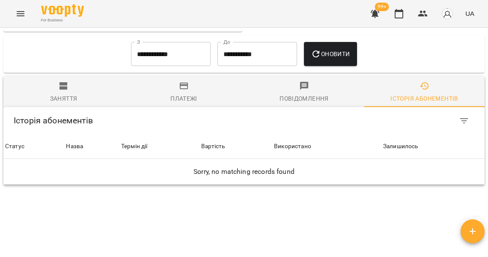
scroll to position [562, 0]
click at [175, 49] on input "**********" at bounding box center [171, 54] width 80 height 24
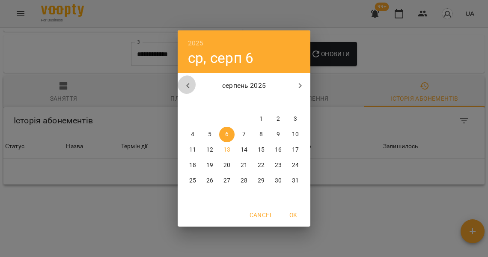
click at [190, 84] on icon "button" at bounding box center [188, 86] width 10 height 10
click at [298, 117] on span "1" at bounding box center [295, 119] width 15 height 9
type input "**********"
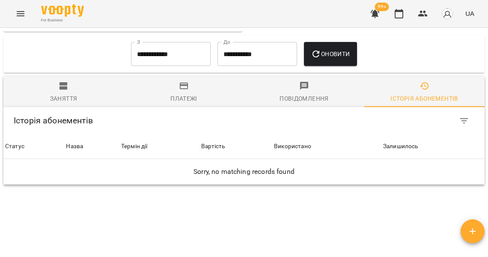
click at [352, 35] on div "**********" at bounding box center [243, 54] width 481 height 38
click at [346, 49] on span "Оновити" at bounding box center [330, 54] width 39 height 10
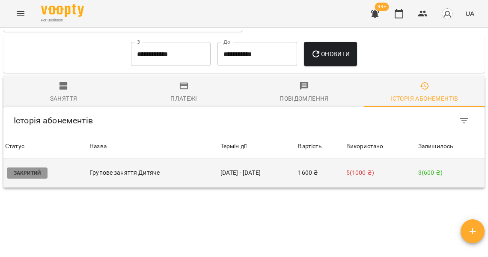
click at [332, 161] on td "1600 ₴" at bounding box center [320, 173] width 48 height 29
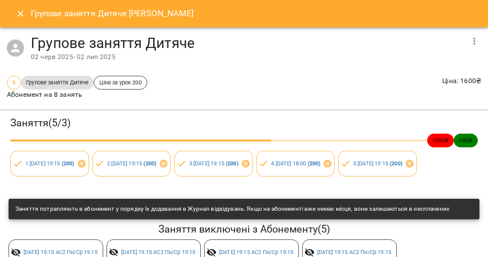
click at [474, 35] on button "button" at bounding box center [474, 41] width 21 height 21
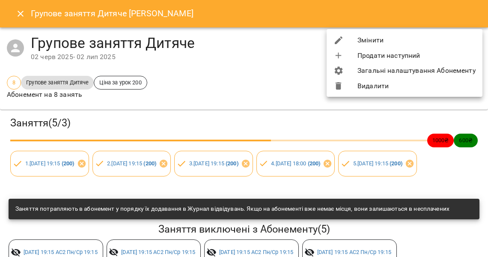
click at [390, 42] on li "Змінити" at bounding box center [405, 40] width 156 height 15
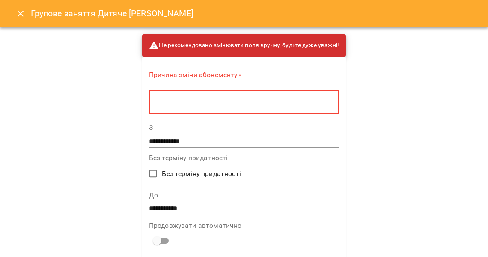
click at [232, 103] on textarea at bounding box center [244, 102] width 178 height 8
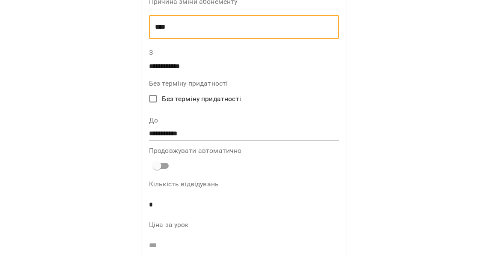
scroll to position [106, 0]
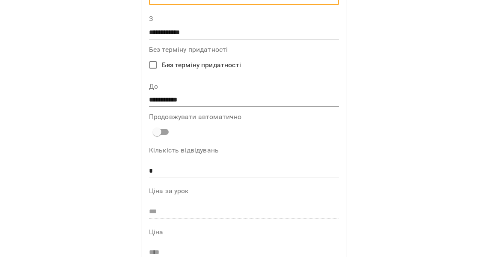
type textarea "****"
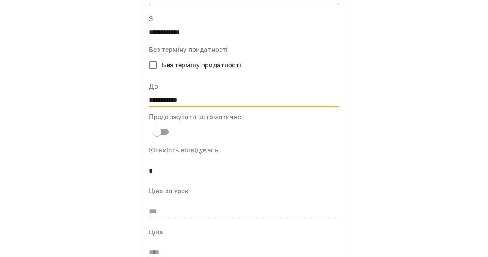
click at [171, 93] on input "**********" at bounding box center [244, 100] width 190 height 14
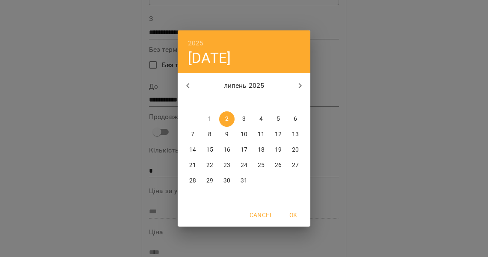
click at [298, 84] on icon "button" at bounding box center [300, 86] width 10 height 10
click at [290, 180] on span "31" at bounding box center [295, 180] width 15 height 9
type input "**********"
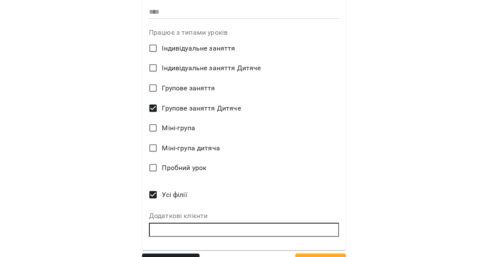
scroll to position [345, 0]
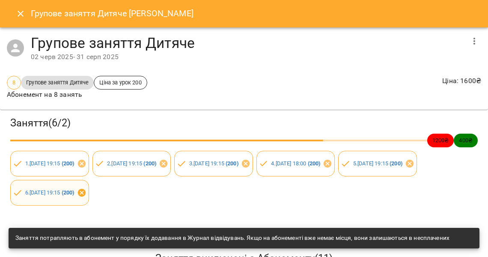
click at [87, 191] on icon at bounding box center [81, 192] width 9 height 9
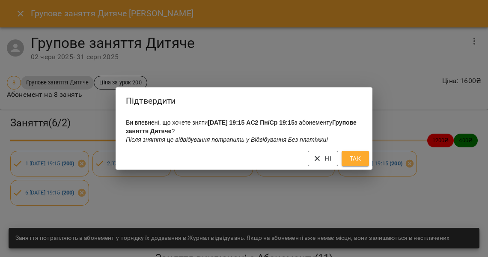
click at [328, 133] on div "Ви впевнені, що хочете зняти ср 23 лип 2025 19:15 AC2 Пн/Ср 19:15 з абонементу …" at bounding box center [244, 131] width 257 height 33
click at [326, 159] on span "Ні" at bounding box center [323, 158] width 17 height 10
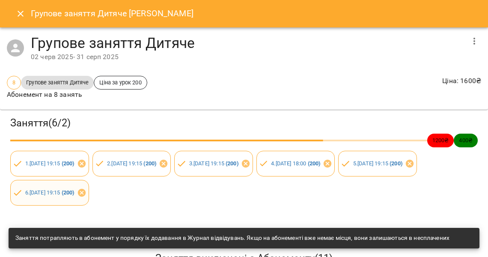
click at [89, 187] on div "6 . ср 23 лип 2025 19:15 ( 200 )" at bounding box center [49, 193] width 79 height 26
click at [85, 189] on icon at bounding box center [82, 193] width 8 height 8
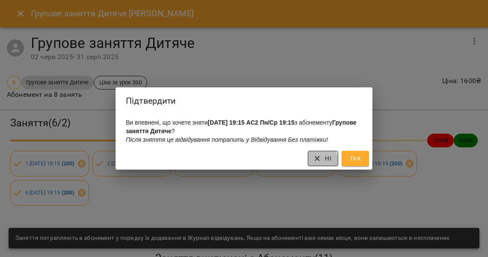
click at [316, 162] on icon "button" at bounding box center [317, 158] width 9 height 9
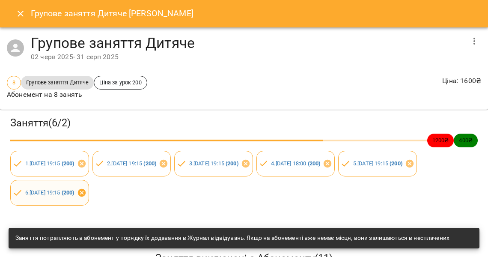
click at [87, 192] on icon at bounding box center [81, 192] width 9 height 9
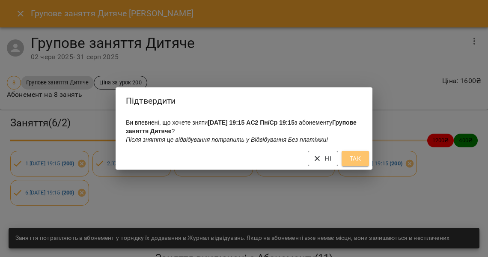
click at [365, 161] on button "Так" at bounding box center [355, 158] width 27 height 15
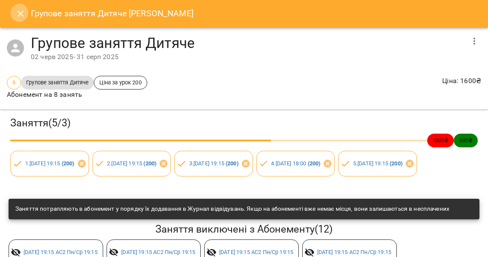
click at [15, 14] on icon "Close" at bounding box center [20, 14] width 10 height 10
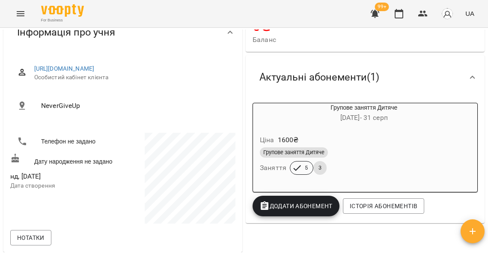
scroll to position [107, 0]
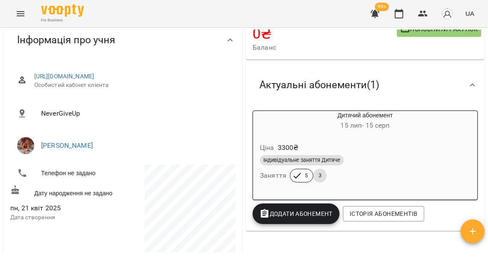
scroll to position [75, 0]
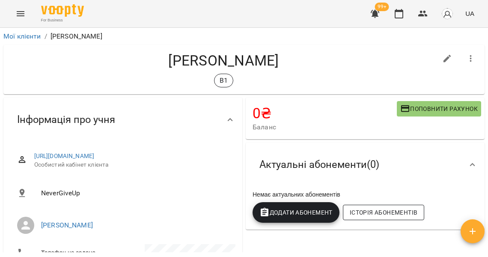
click at [371, 207] on button "Історія абонементів" at bounding box center [383, 212] width 81 height 15
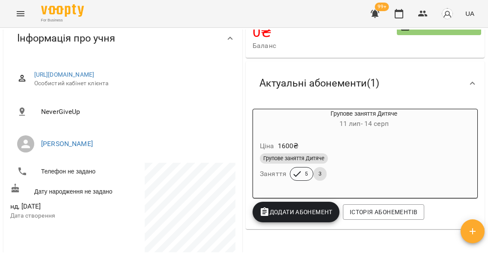
scroll to position [82, 0]
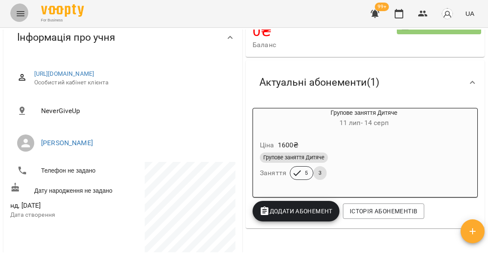
click at [15, 14] on icon "Menu" at bounding box center [20, 14] width 10 height 10
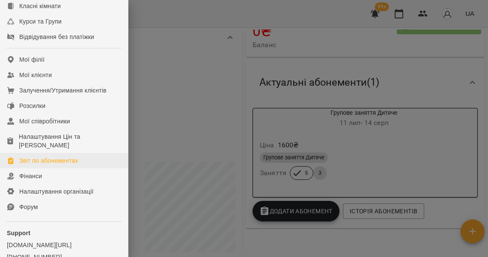
scroll to position [184, 0]
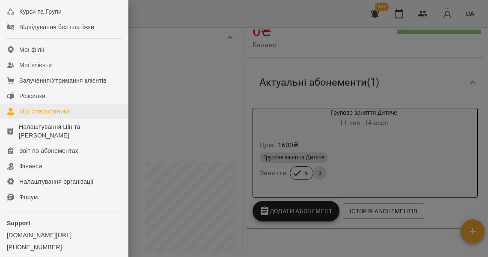
click at [50, 116] on div "Мої співробітники" at bounding box center [44, 111] width 51 height 9
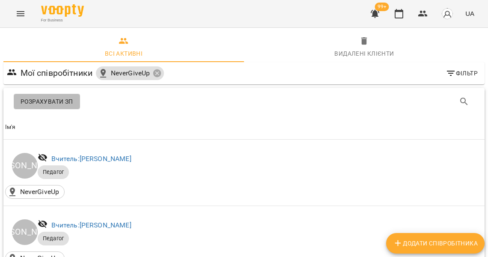
click at [59, 107] on button "Розрахувати ЗП" at bounding box center [47, 101] width 66 height 15
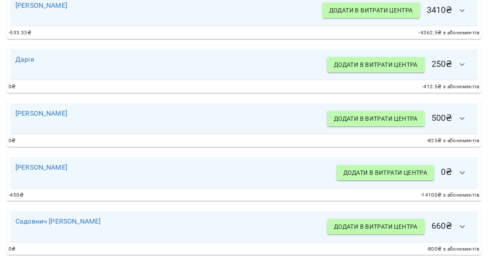
scroll to position [238, 0]
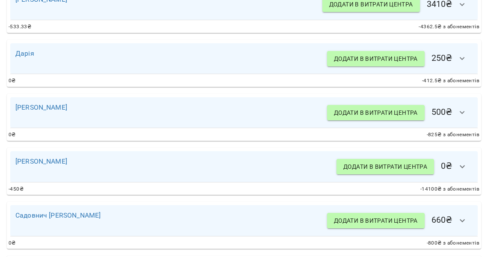
click at [456, 51] on button "button" at bounding box center [462, 58] width 21 height 21
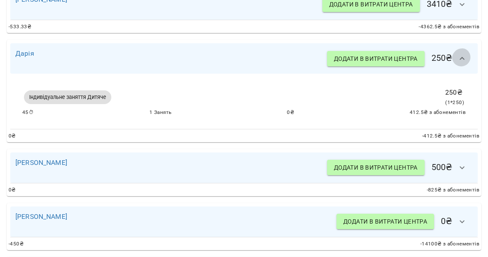
click at [459, 55] on icon "button" at bounding box center [462, 59] width 10 height 10
